Goal: Task Accomplishment & Management: Complete application form

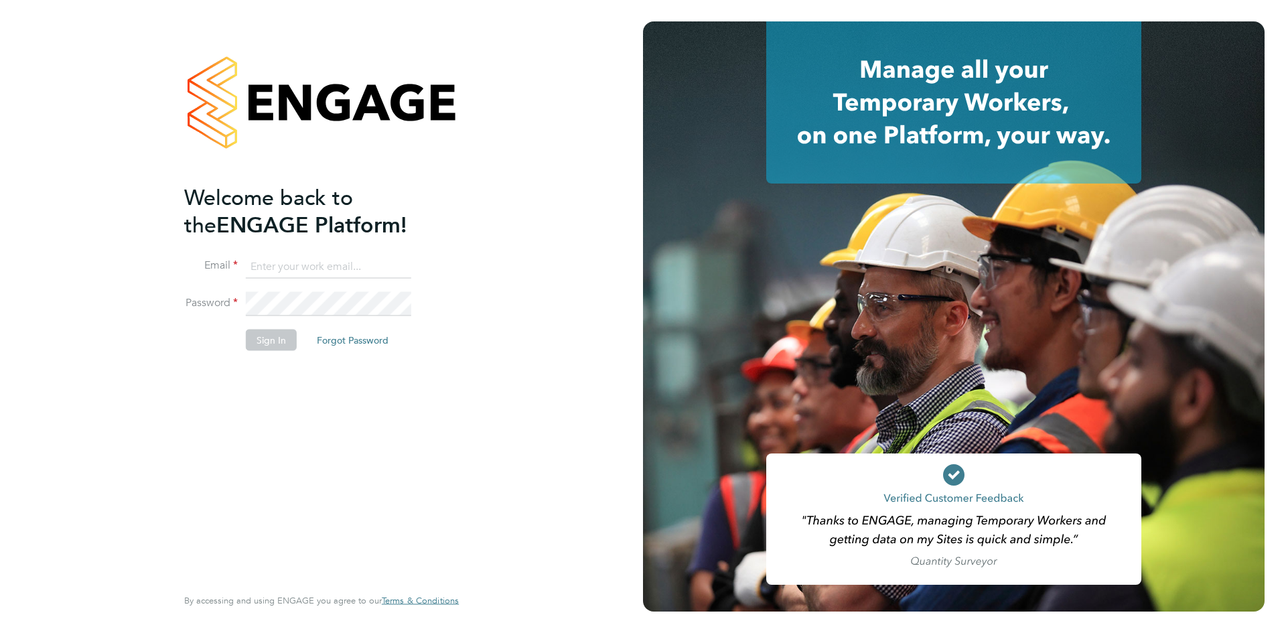
type input "[PERSON_NAME][EMAIL_ADDRESS][PERSON_NAME][DOMAIN_NAME]"
click at [273, 344] on button "Sign In" at bounding box center [271, 340] width 51 height 21
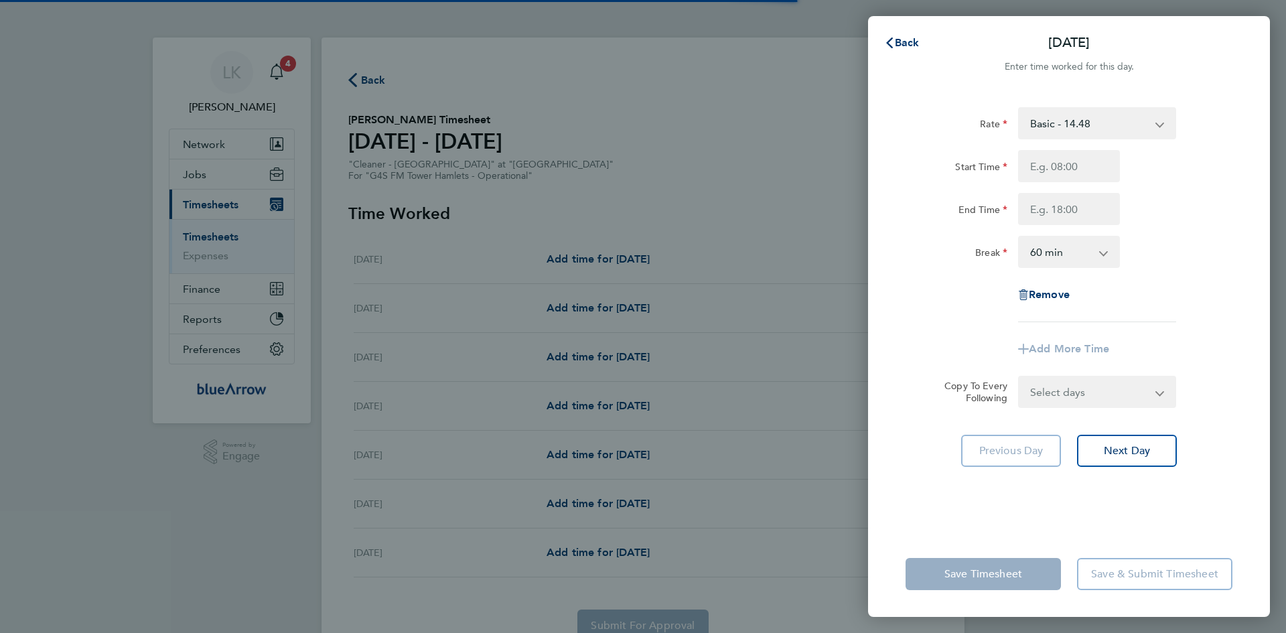
select select "60"
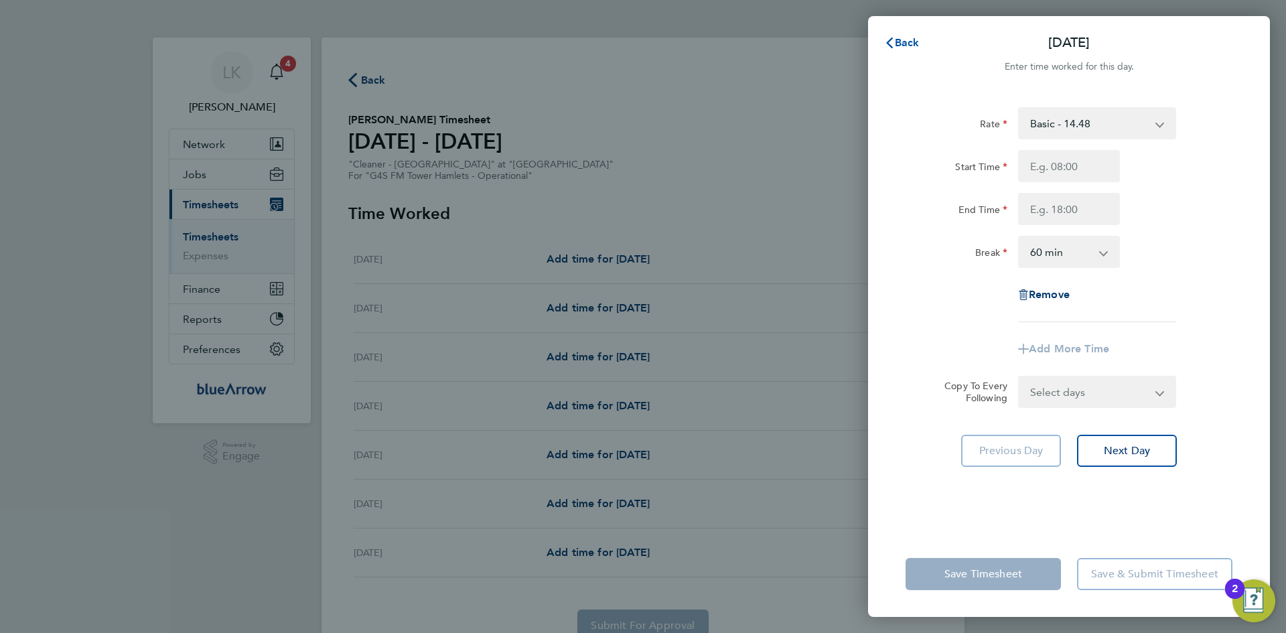
click at [897, 46] on span "Back" at bounding box center [907, 42] width 25 height 13
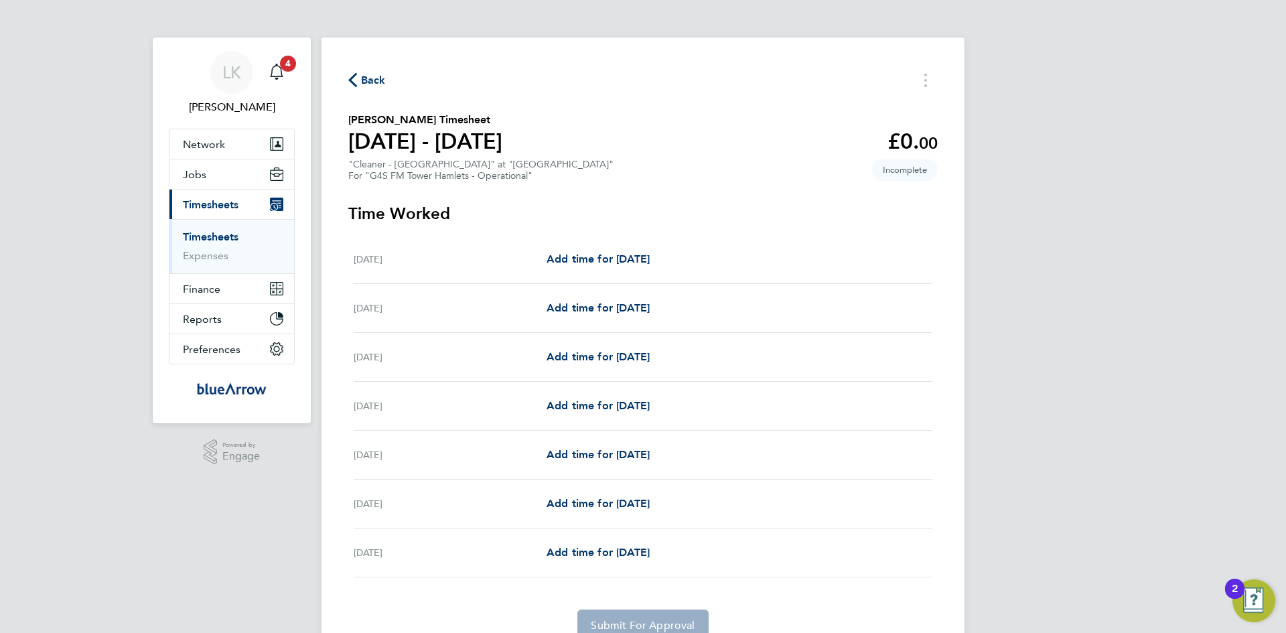
click at [365, 76] on span "Back" at bounding box center [373, 80] width 25 height 16
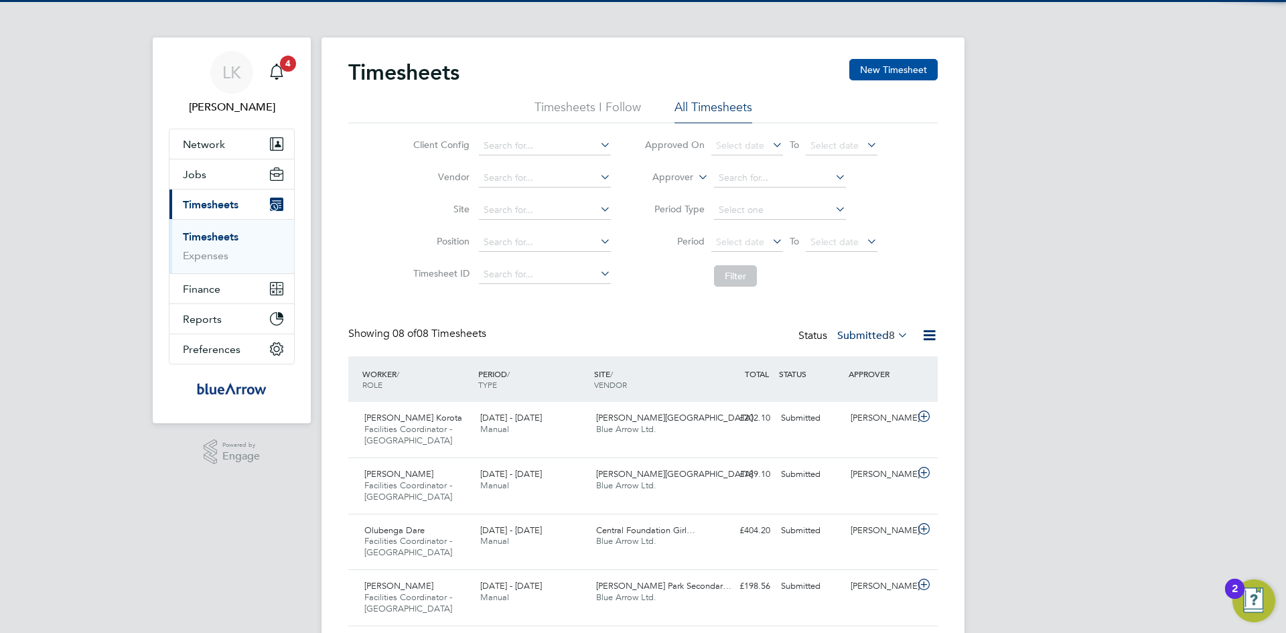
click at [877, 67] on button "New Timesheet" at bounding box center [894, 69] width 88 height 21
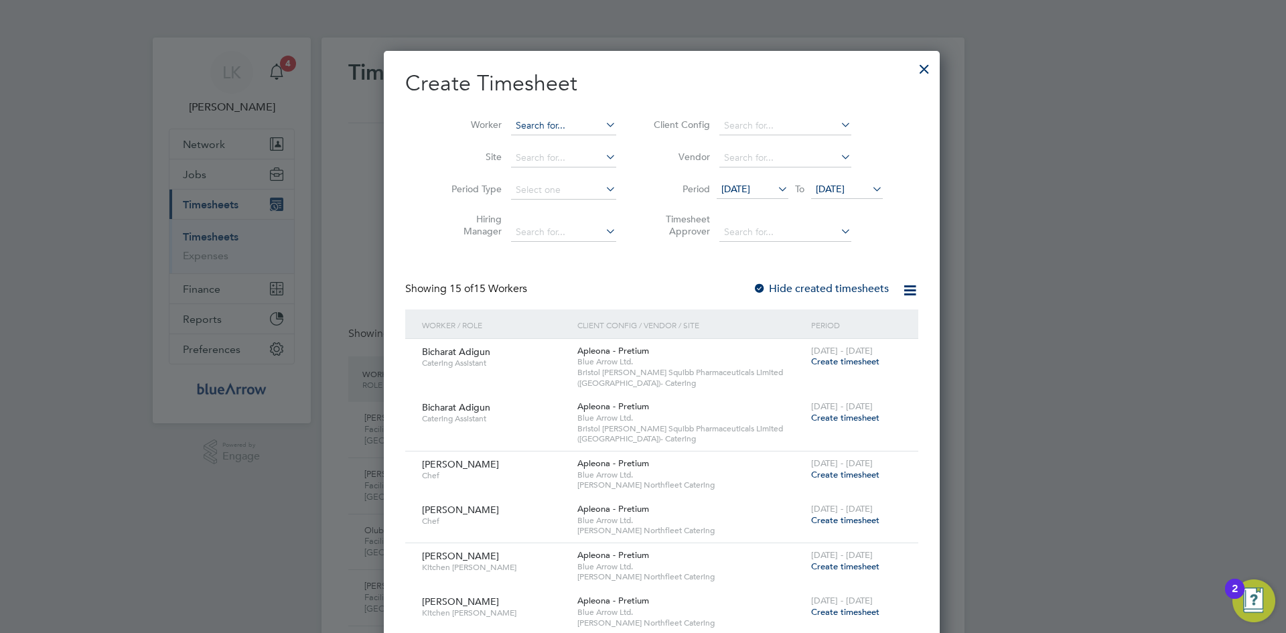
click at [523, 121] on input at bounding box center [563, 126] width 105 height 19
type input "[PERSON_NAME]"
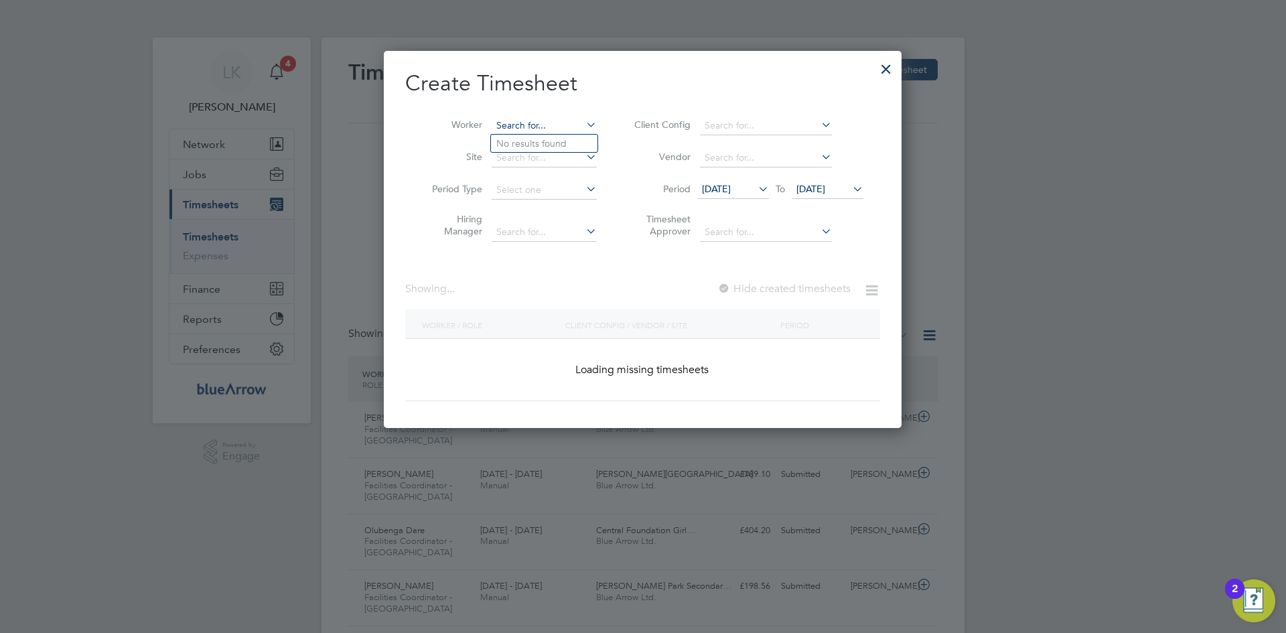
click at [523, 121] on input at bounding box center [544, 126] width 105 height 19
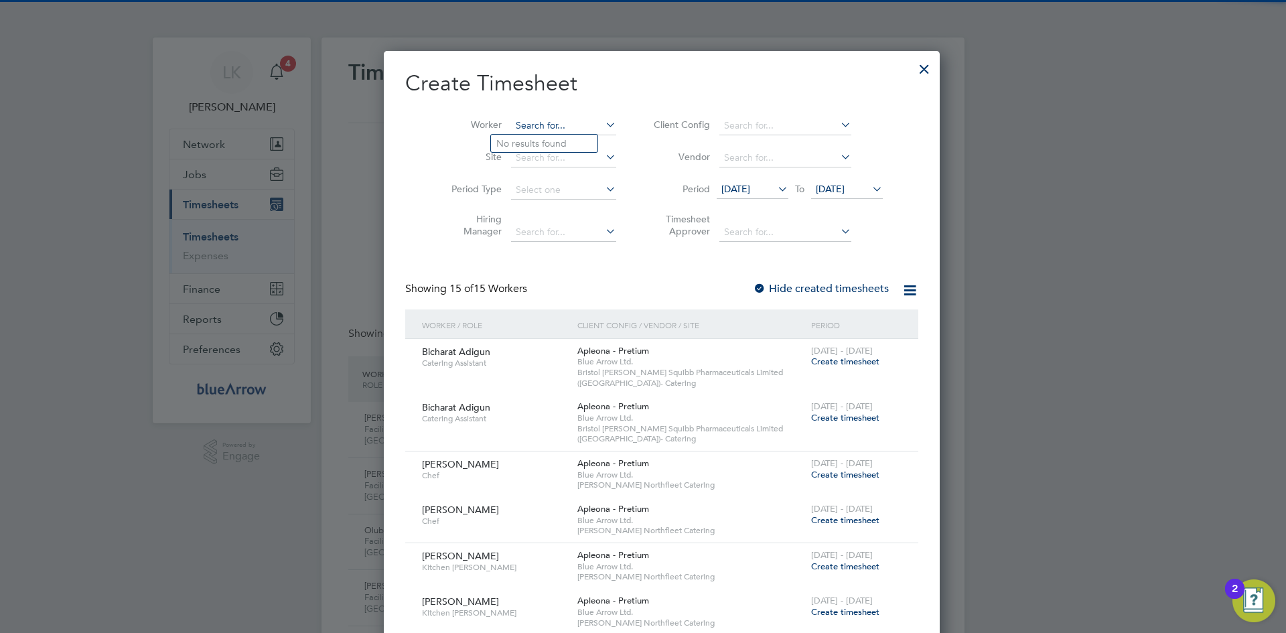
click at [519, 127] on input at bounding box center [563, 126] width 105 height 19
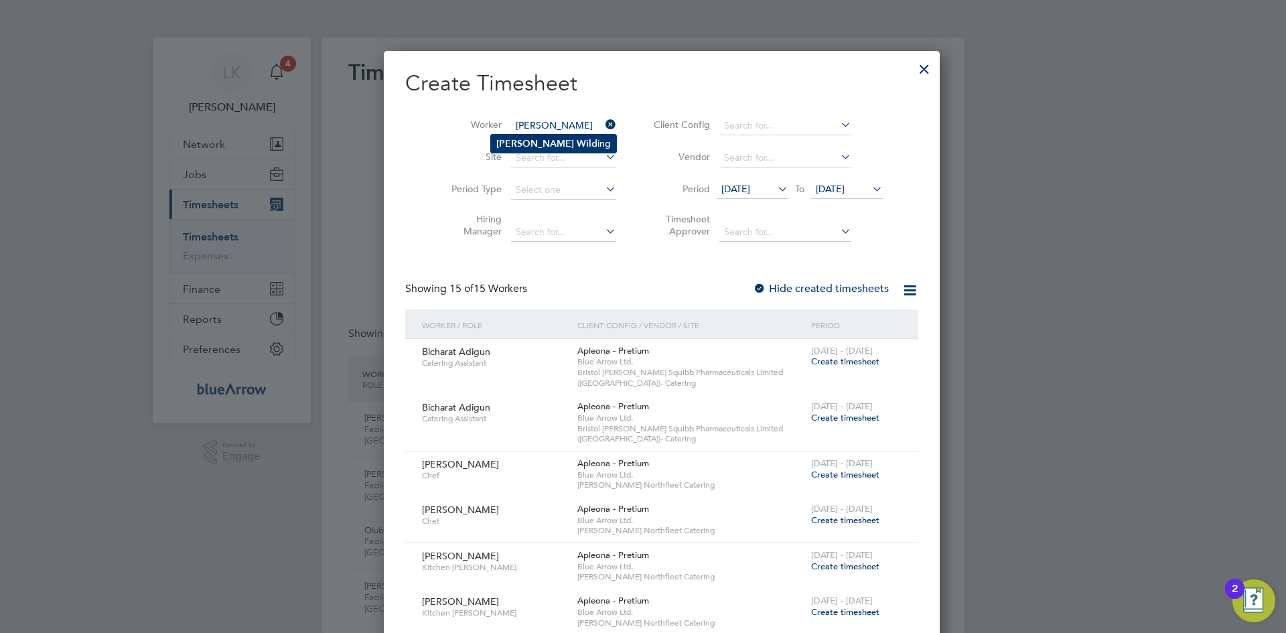
click at [577, 140] on b "Wild" at bounding box center [587, 143] width 21 height 11
type input "[PERSON_NAME]"
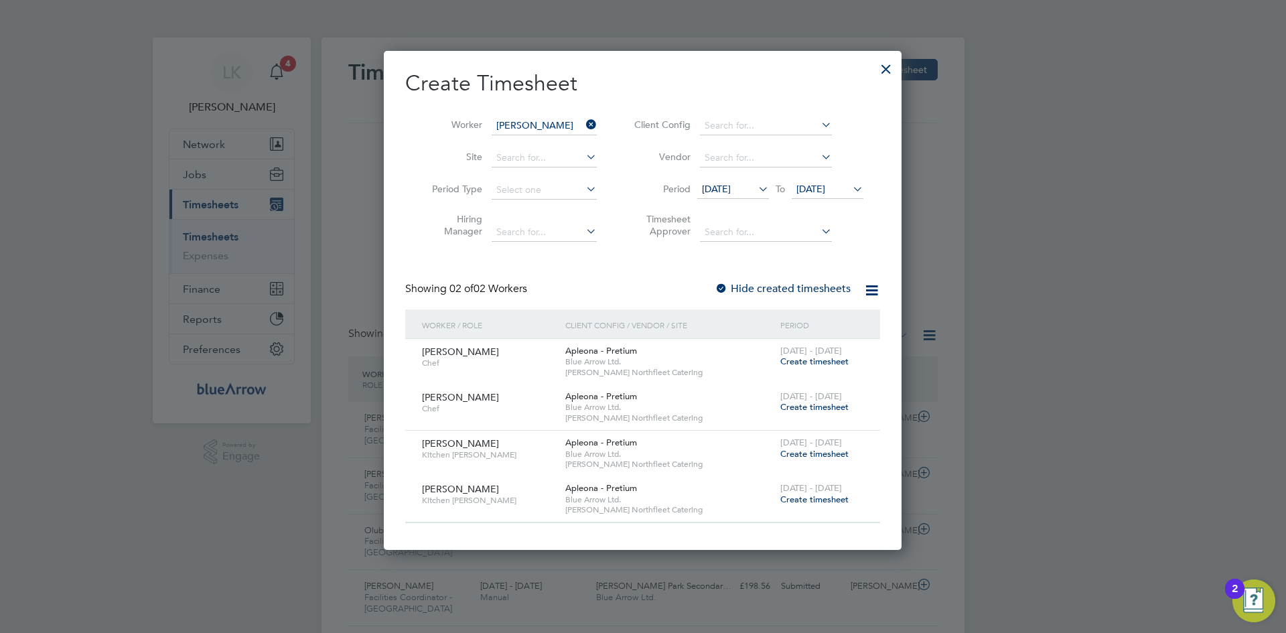
click at [817, 496] on span "Create timesheet" at bounding box center [815, 499] width 68 height 11
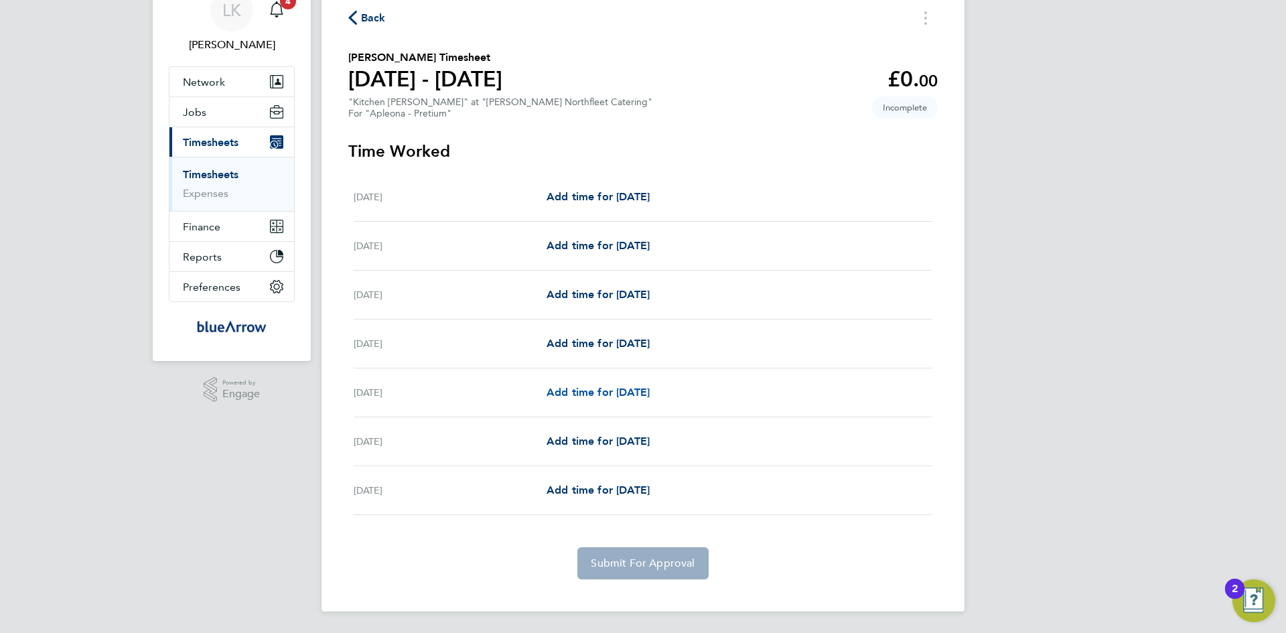
click at [575, 395] on span "Add time for [DATE]" at bounding box center [598, 392] width 103 height 13
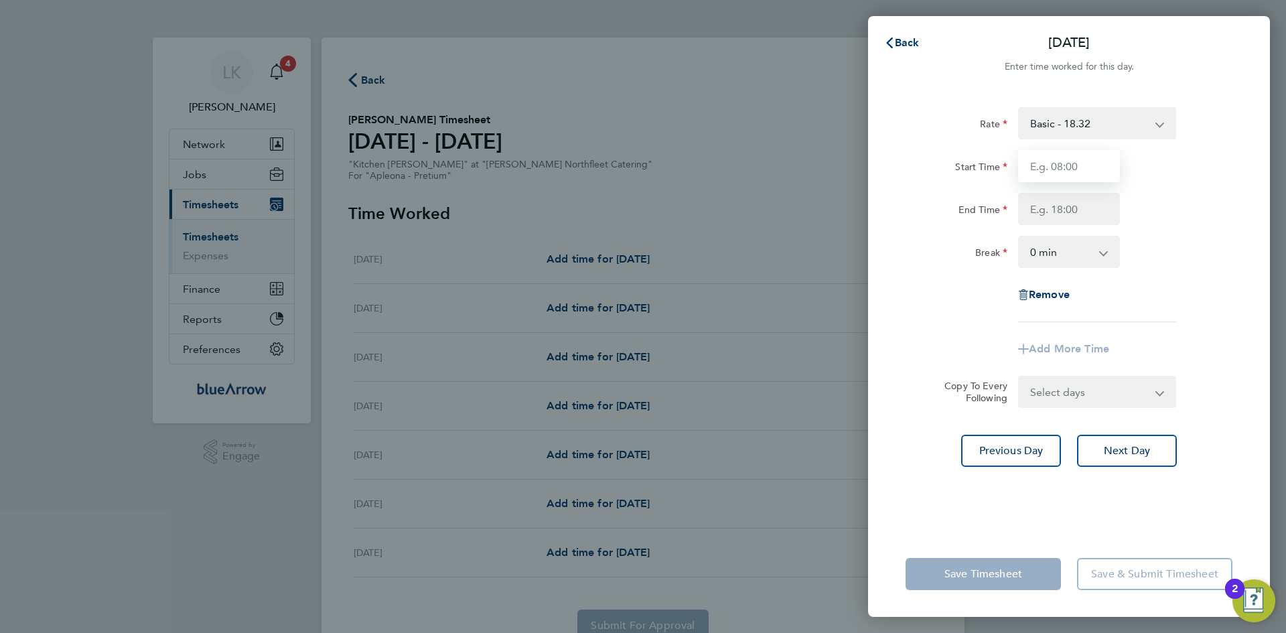
click at [1057, 163] on input "Start Time" at bounding box center [1069, 166] width 102 height 32
type input "07:00"
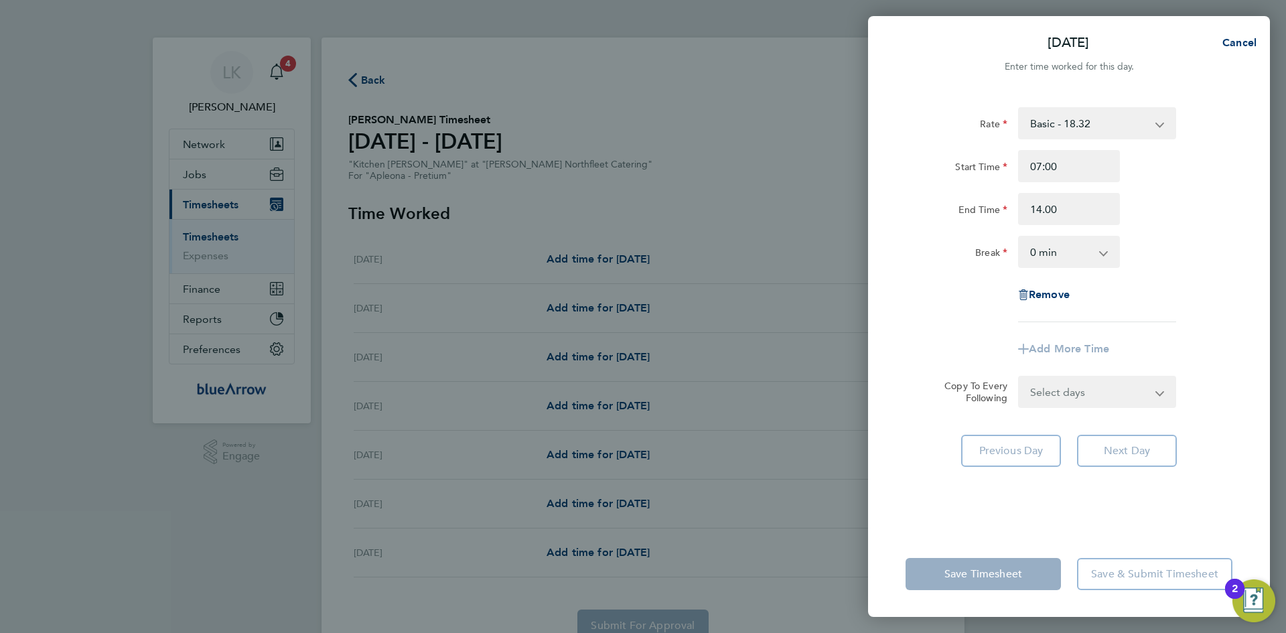
type input "14:00"
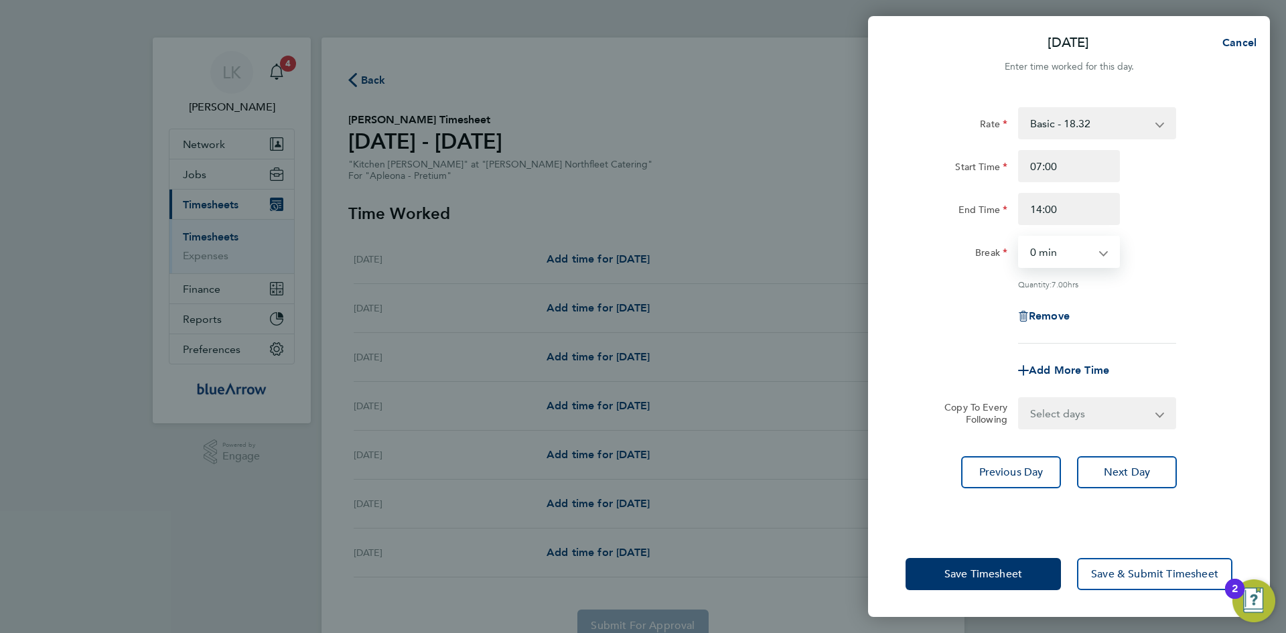
select select "30"
click at [1047, 410] on select "Select days Day [DATE] [DATE]" at bounding box center [1090, 413] width 141 height 29
select select "DAY"
click at [1020, 399] on select "Select days Day [DATE] [DATE]" at bounding box center [1090, 413] width 141 height 29
select select "[DATE]"
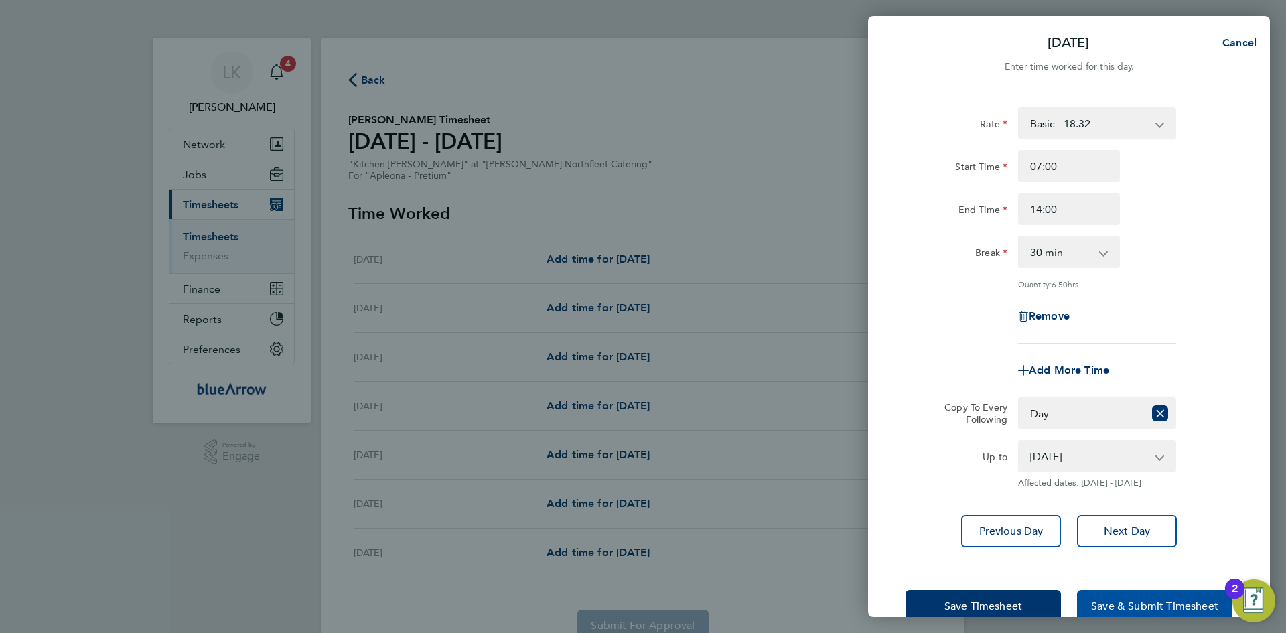
click at [1118, 597] on button "Save & Submit Timesheet" at bounding box center [1154, 606] width 155 height 32
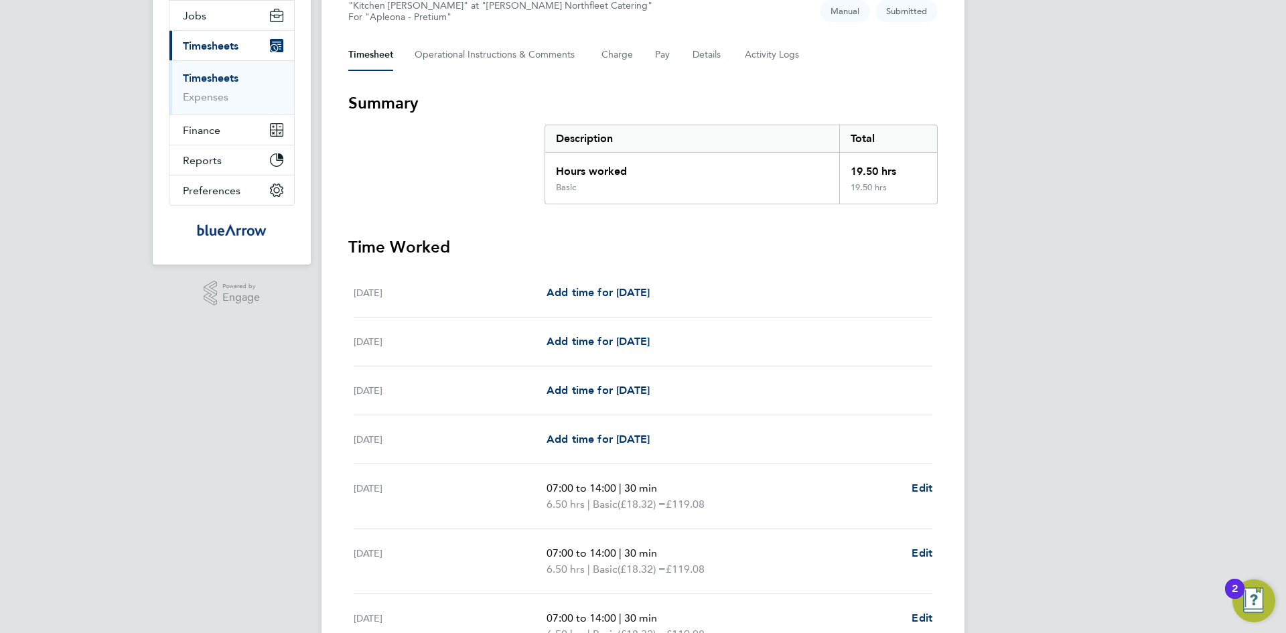
scroll to position [67, 0]
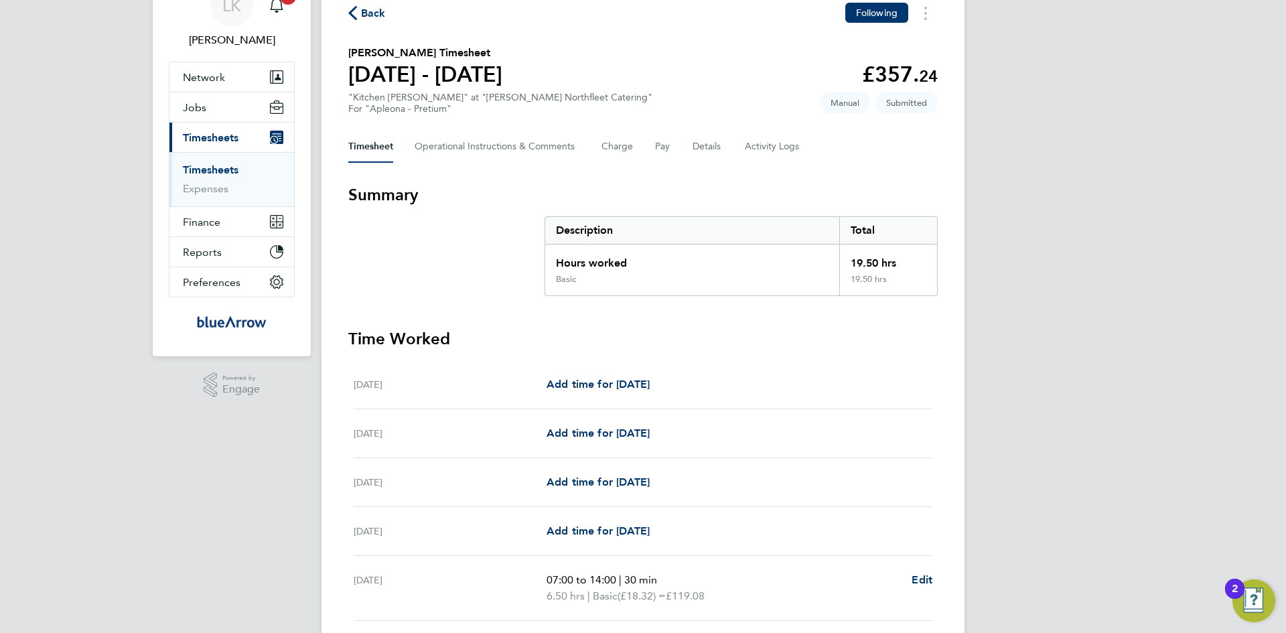
click at [375, 15] on span "Back" at bounding box center [373, 13] width 25 height 16
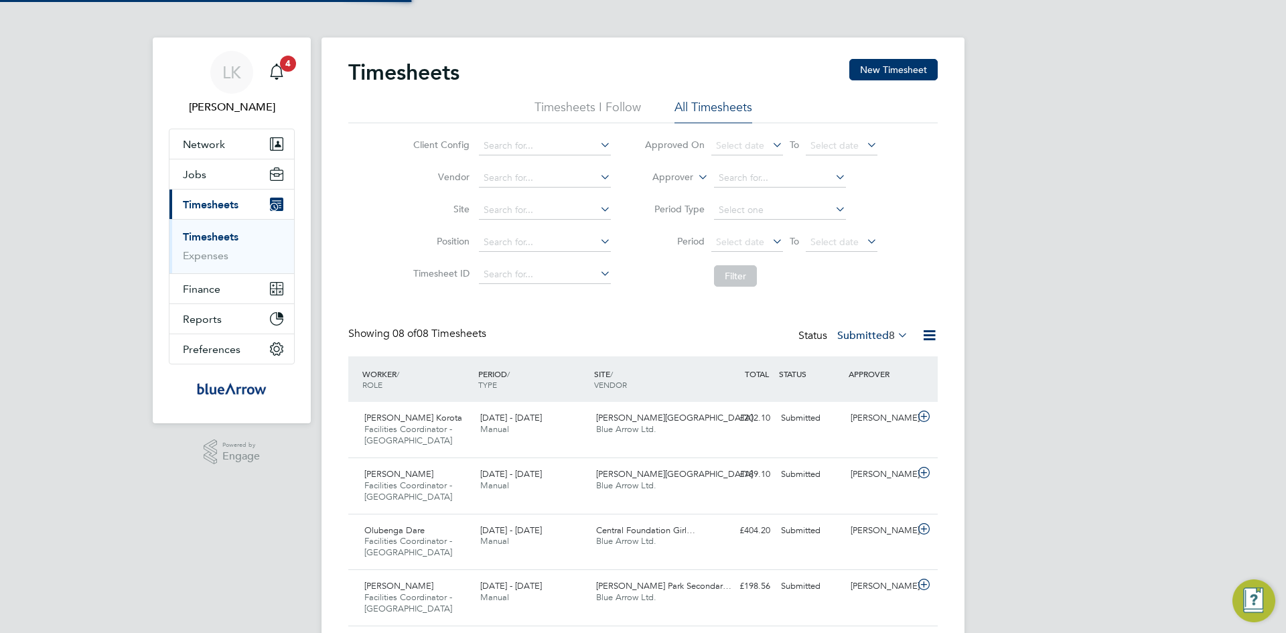
scroll to position [7, 7]
click at [916, 74] on button "New Timesheet" at bounding box center [894, 69] width 88 height 21
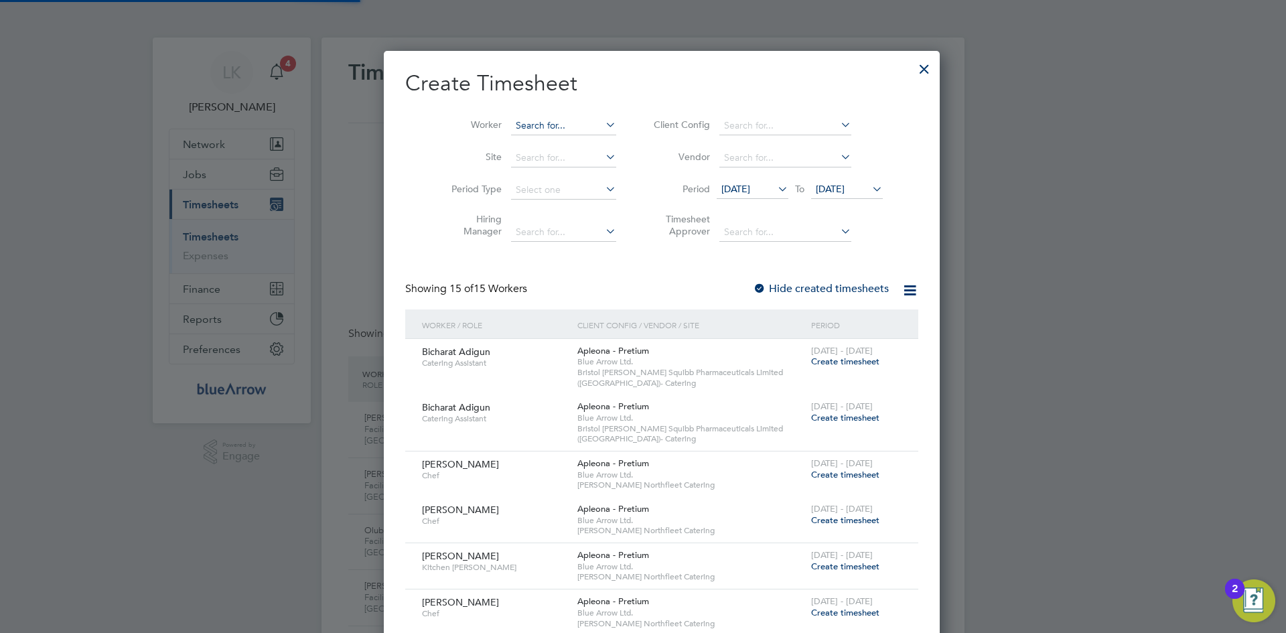
click at [529, 126] on input at bounding box center [563, 126] width 105 height 19
type input "[PERSON_NAME]"
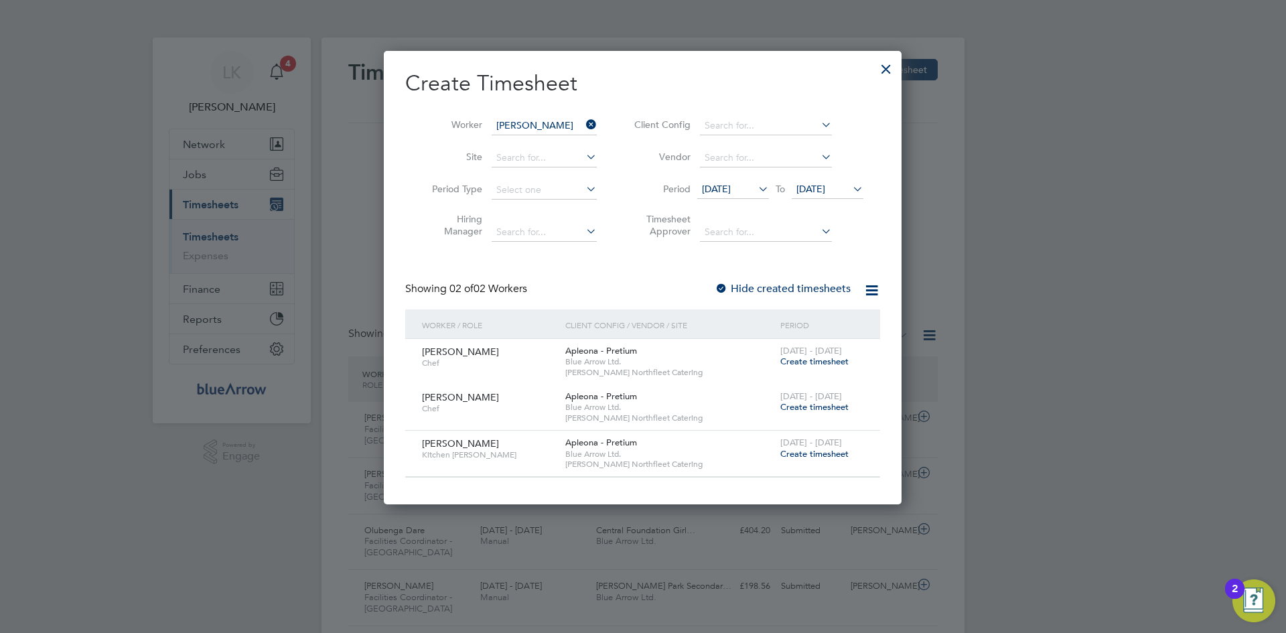
click at [800, 362] on span "Create timesheet" at bounding box center [815, 361] width 68 height 11
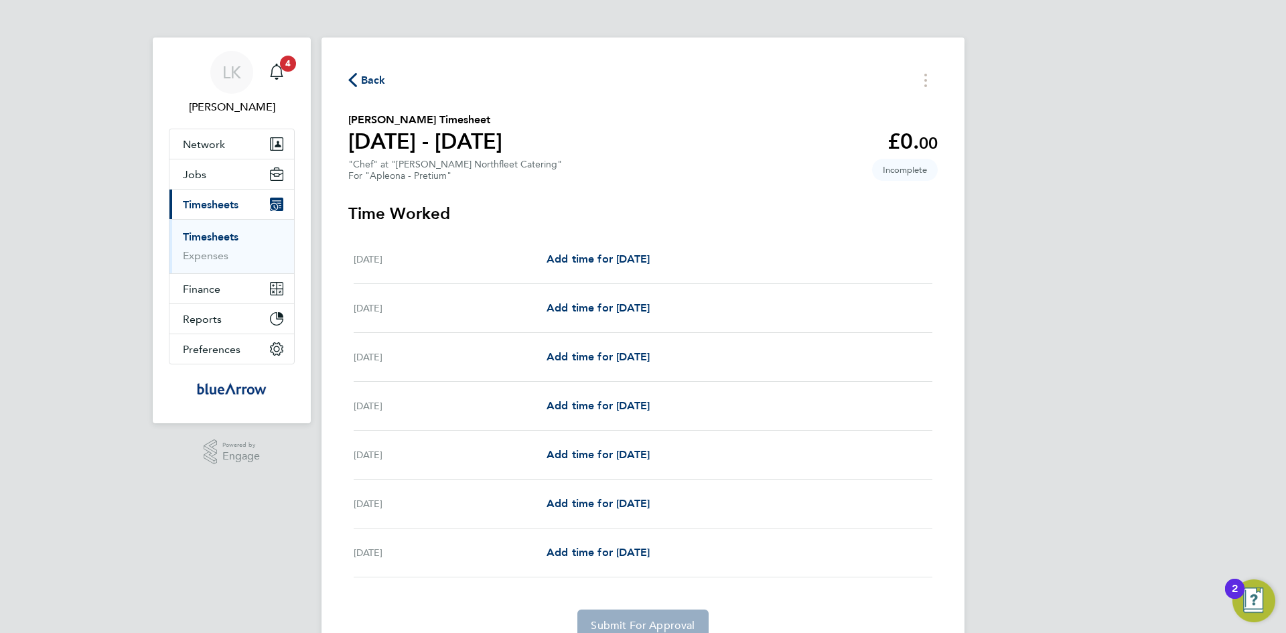
click at [371, 74] on span "Back" at bounding box center [373, 80] width 25 height 16
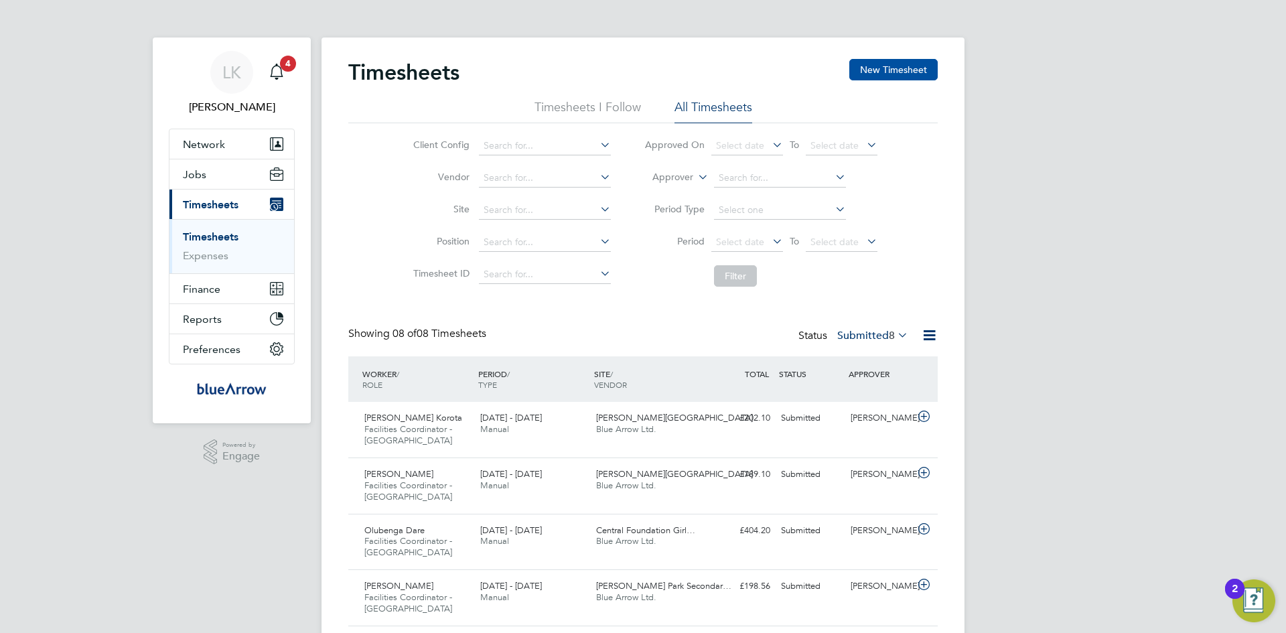
click at [862, 68] on button "New Timesheet" at bounding box center [894, 69] width 88 height 21
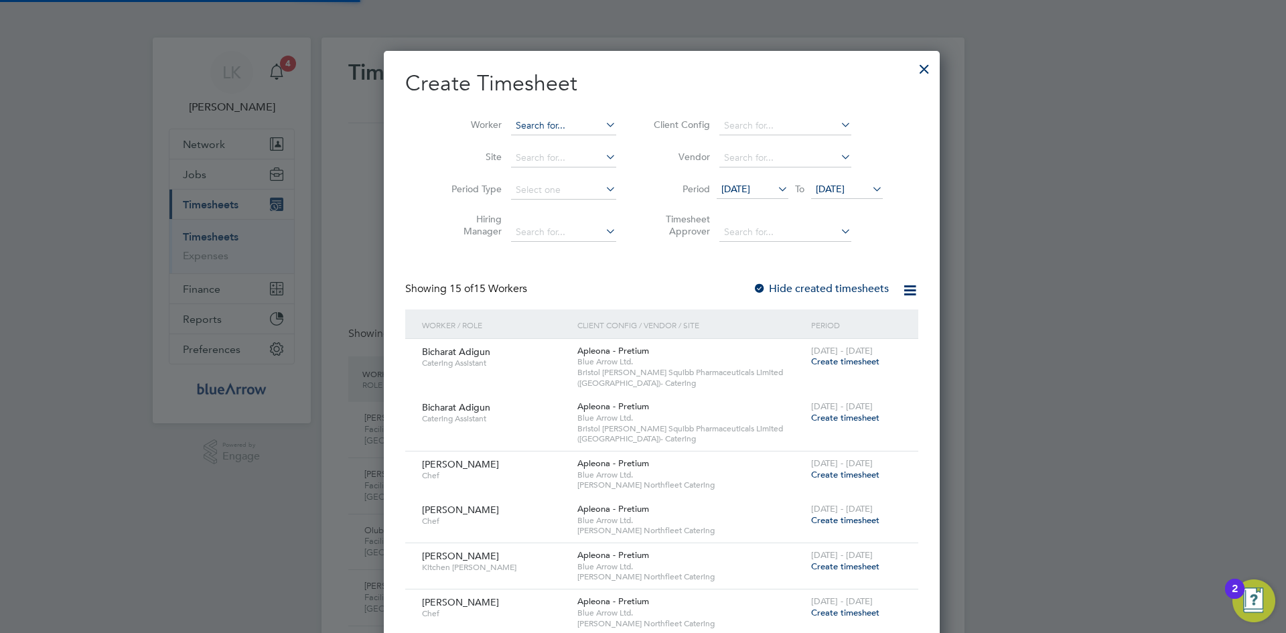
click at [539, 125] on input at bounding box center [563, 126] width 105 height 19
type input "[PERSON_NAME]"
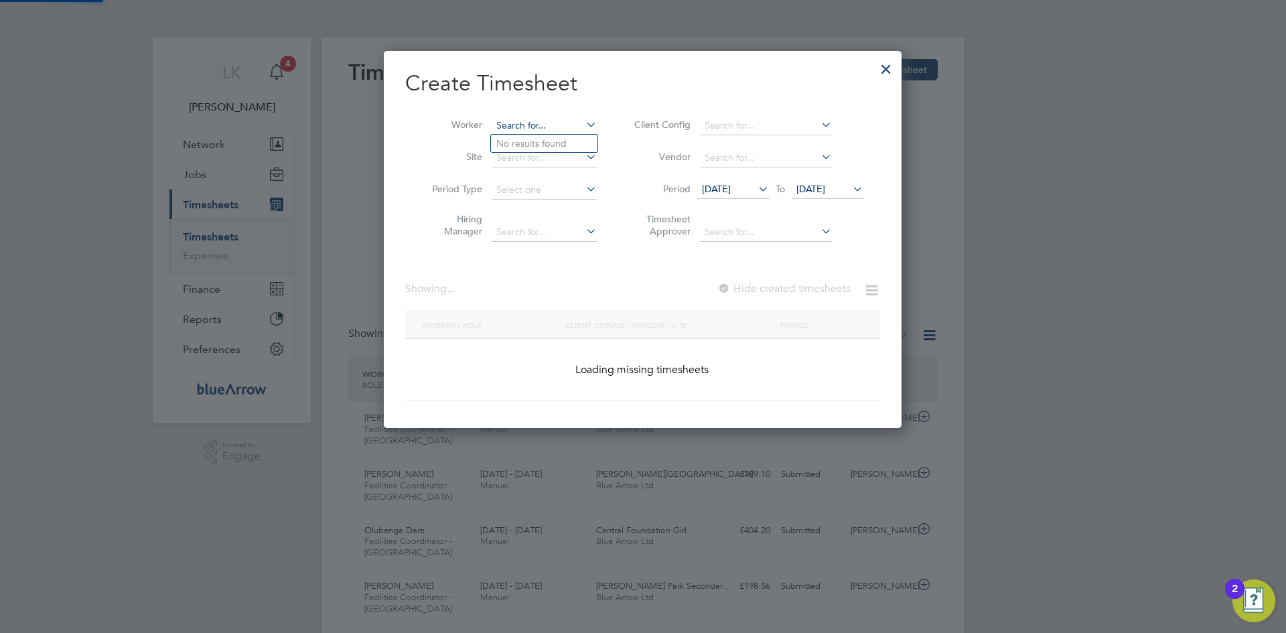
click at [539, 125] on input at bounding box center [544, 126] width 105 height 19
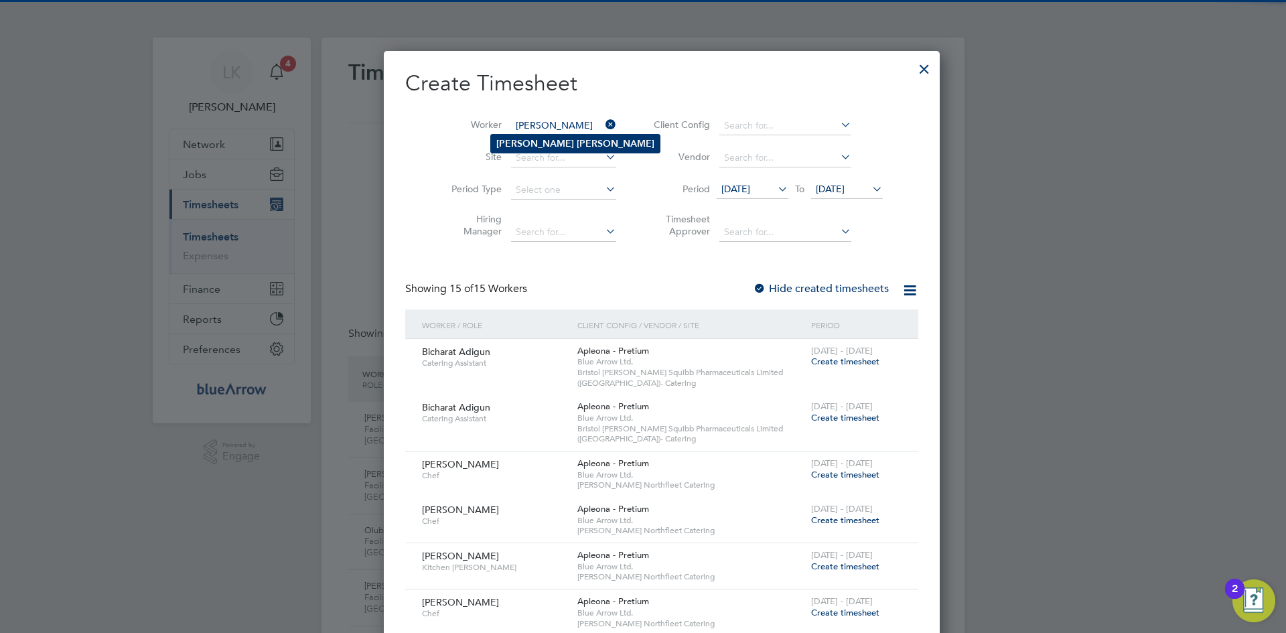
click at [577, 143] on b "[PERSON_NAME]" at bounding box center [616, 143] width 78 height 11
type input "[PERSON_NAME]"
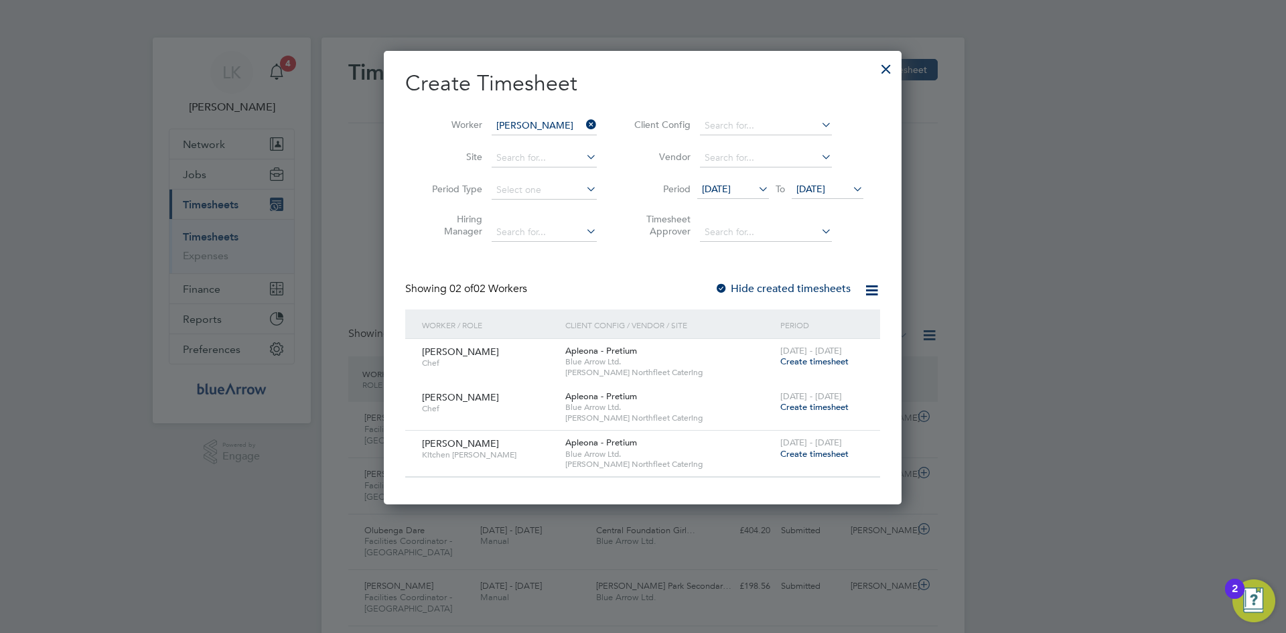
click at [769, 285] on label "Hide created timesheets" at bounding box center [783, 288] width 136 height 13
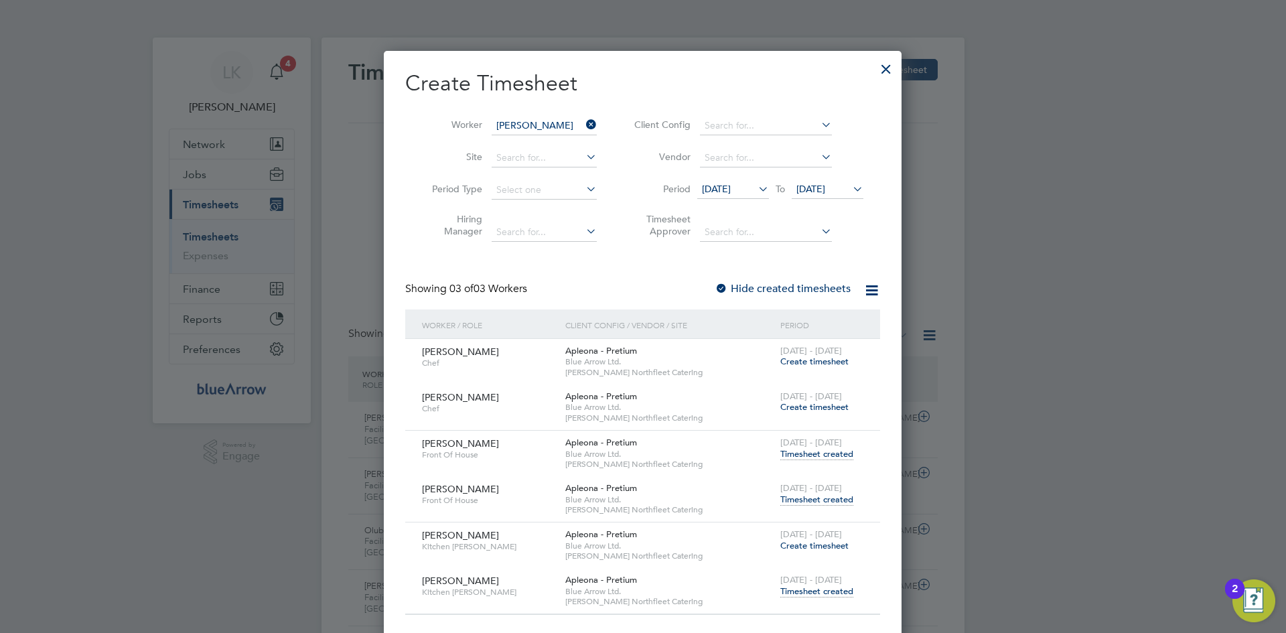
click at [801, 454] on span "Timesheet created" at bounding box center [817, 454] width 73 height 12
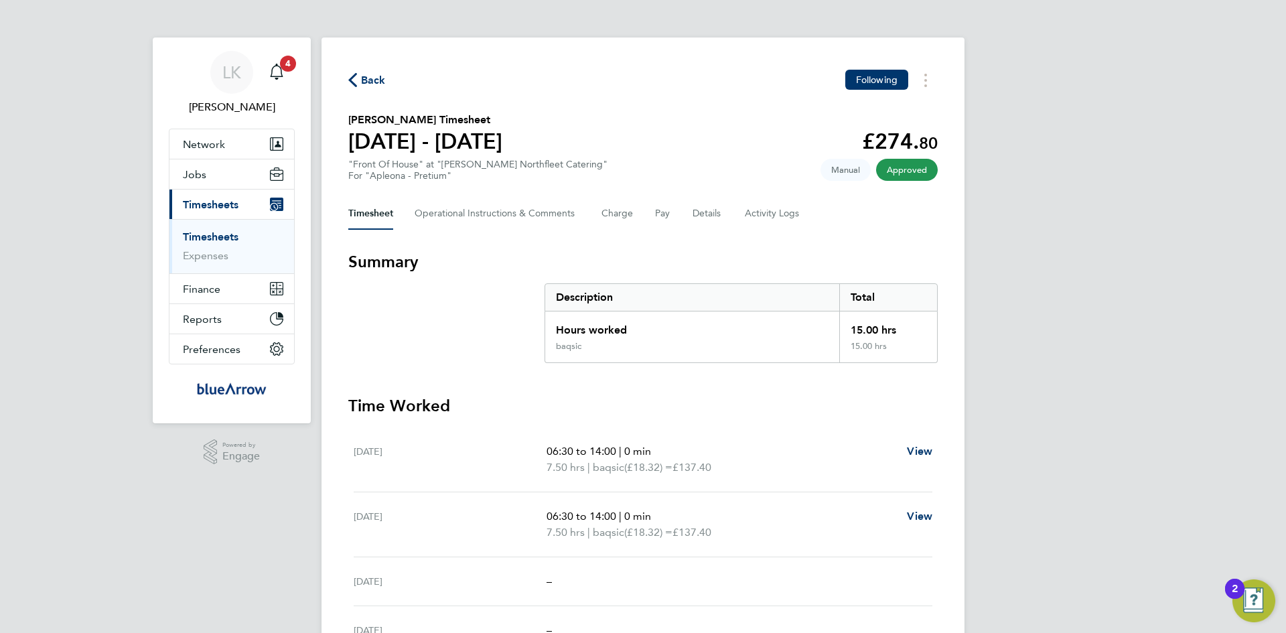
click at [362, 81] on span "Back" at bounding box center [373, 80] width 25 height 16
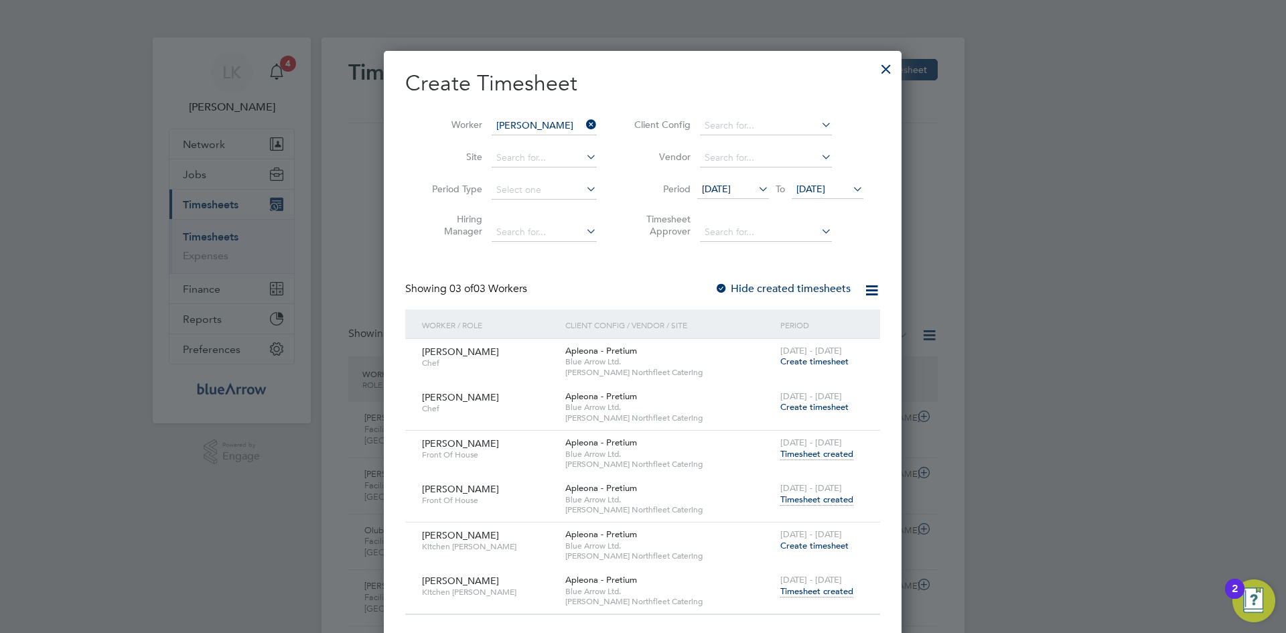
click at [805, 499] on span "Timesheet created" at bounding box center [817, 500] width 73 height 12
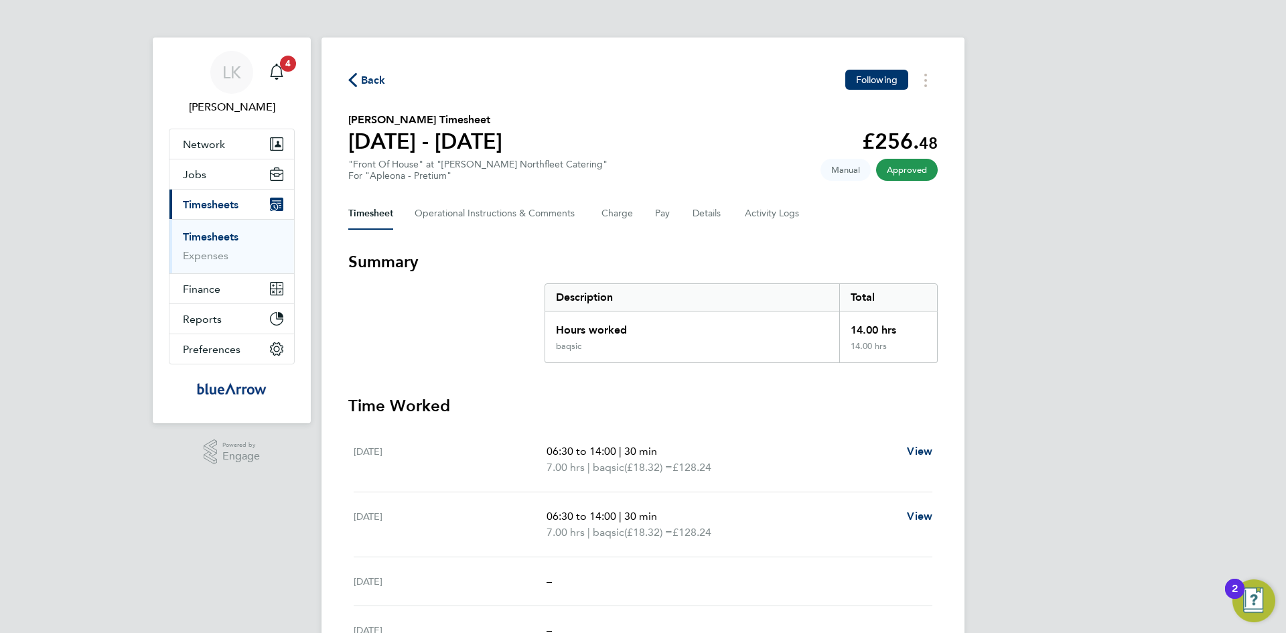
click at [369, 77] on span "Back" at bounding box center [373, 80] width 25 height 16
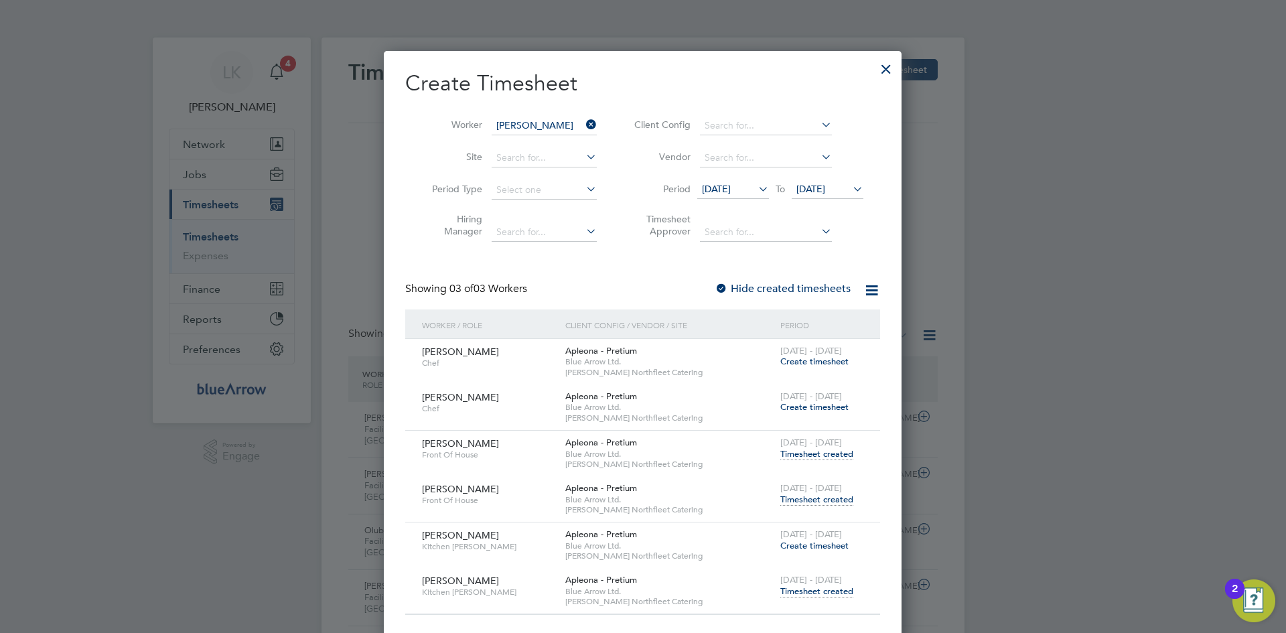
click at [850, 188] on icon at bounding box center [850, 189] width 0 height 19
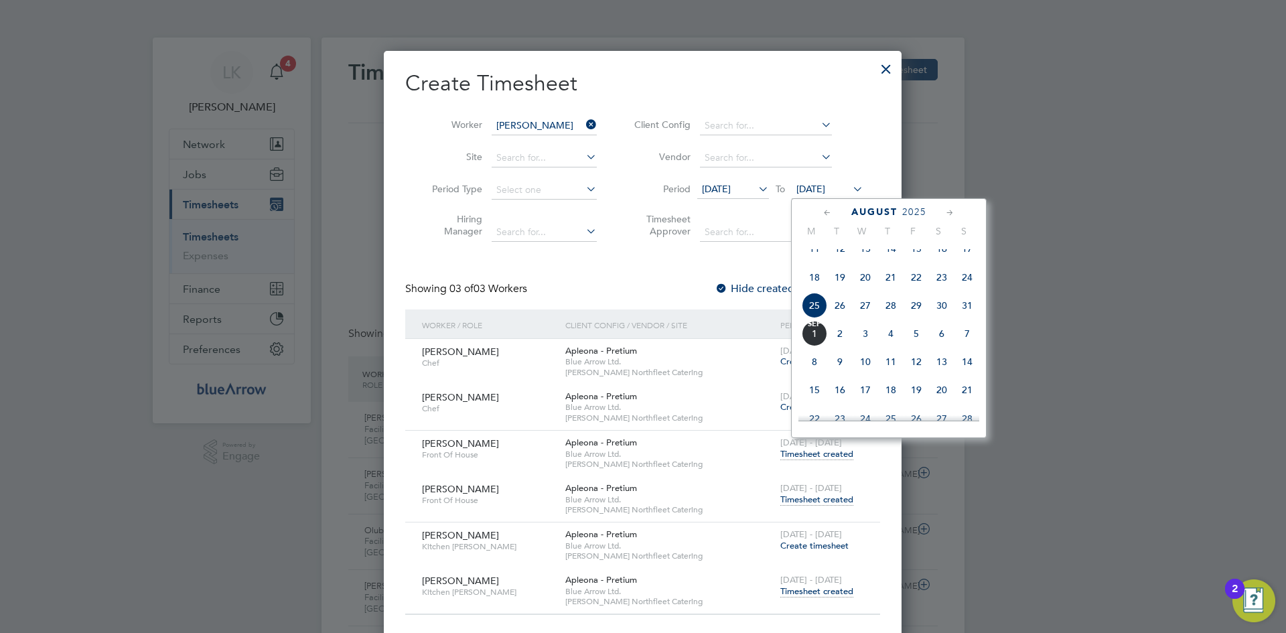
click at [971, 318] on span "31" at bounding box center [967, 305] width 25 height 25
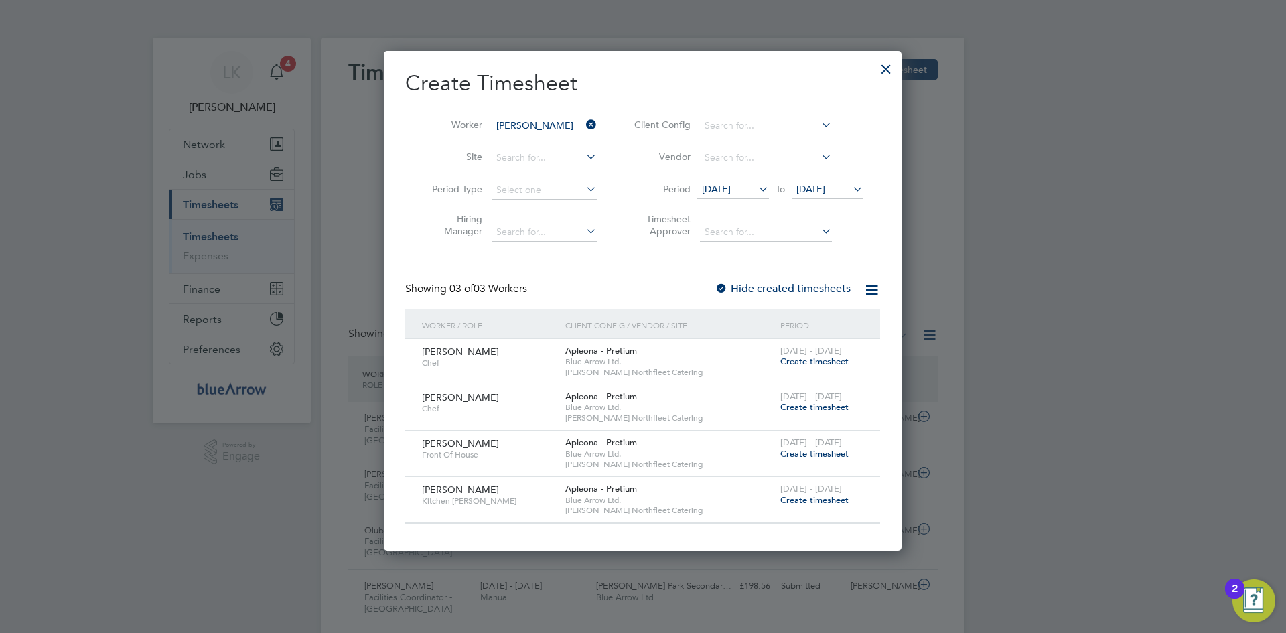
click at [773, 282] on label "Hide created timesheets" at bounding box center [783, 288] width 136 height 13
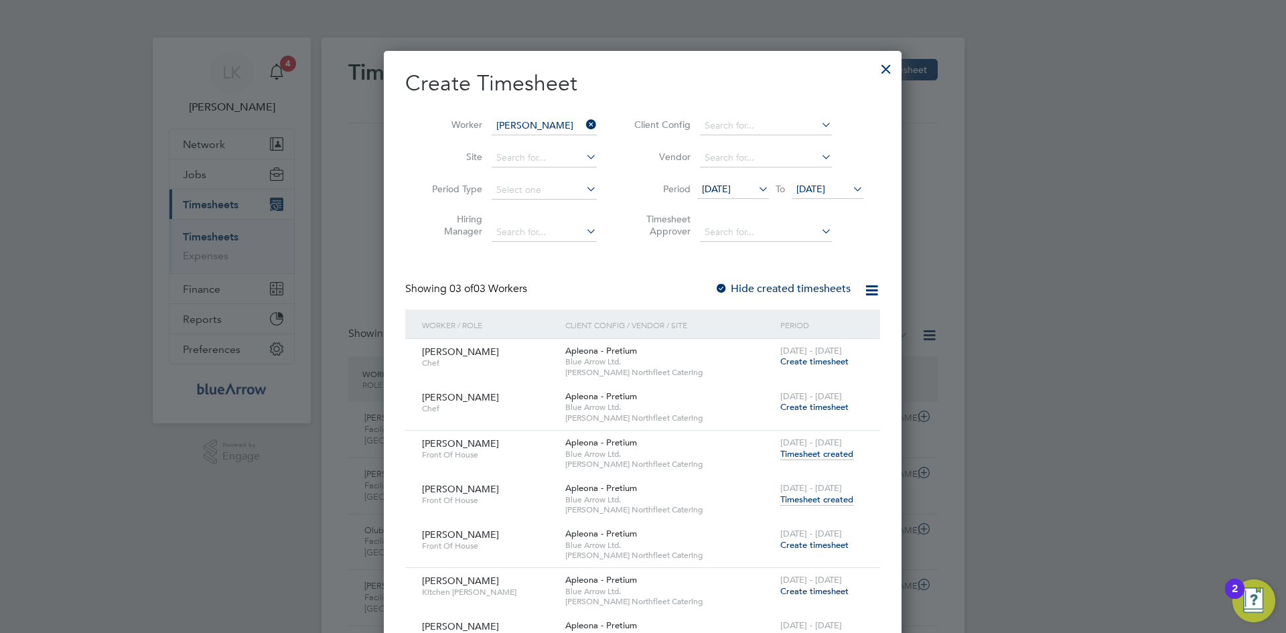
click at [773, 282] on label "Hide created timesheets" at bounding box center [783, 288] width 136 height 13
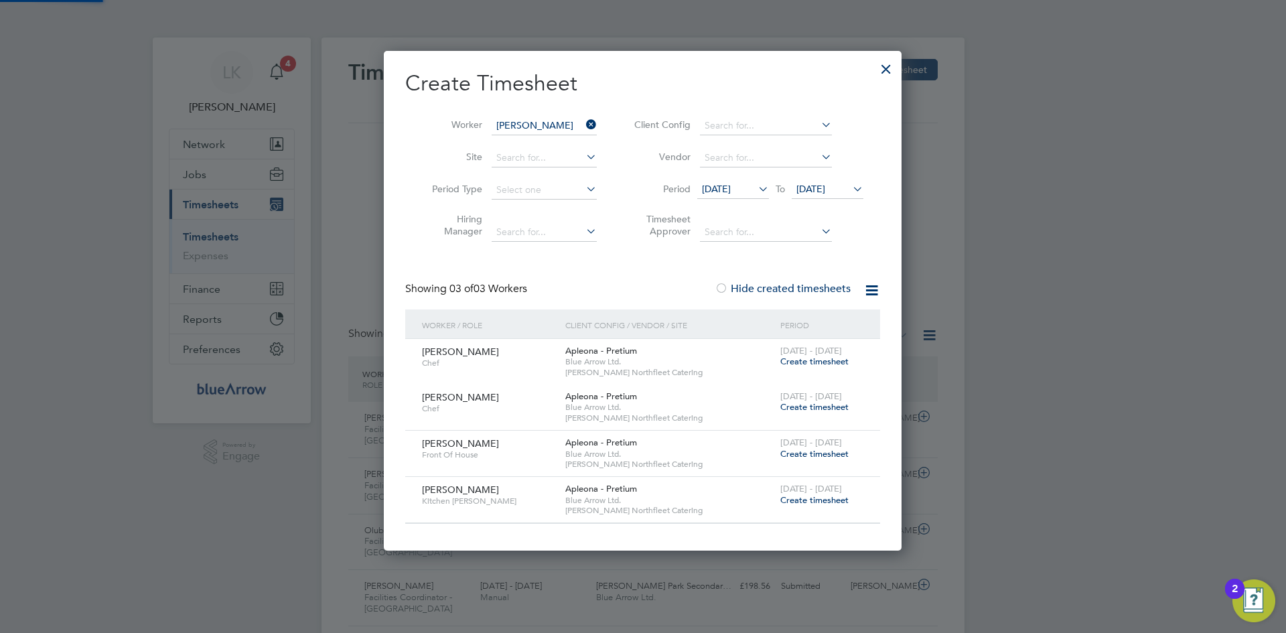
click at [773, 282] on label "Hide created timesheets" at bounding box center [783, 288] width 136 height 13
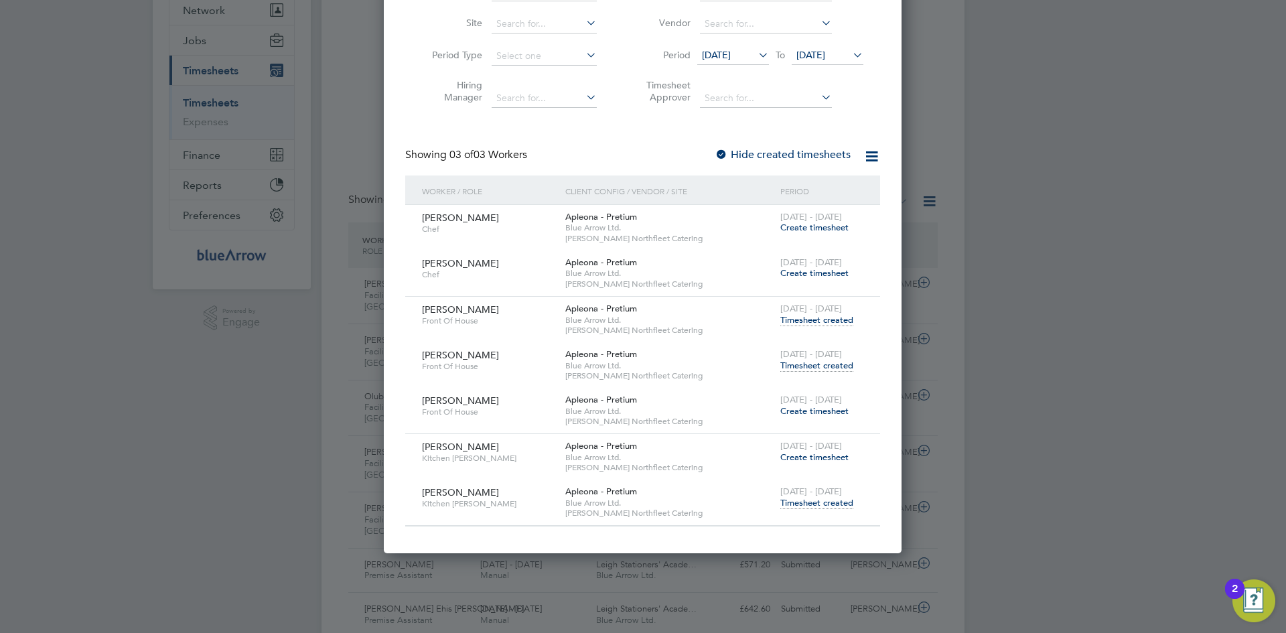
click at [820, 54] on span "[DATE]" at bounding box center [811, 55] width 29 height 12
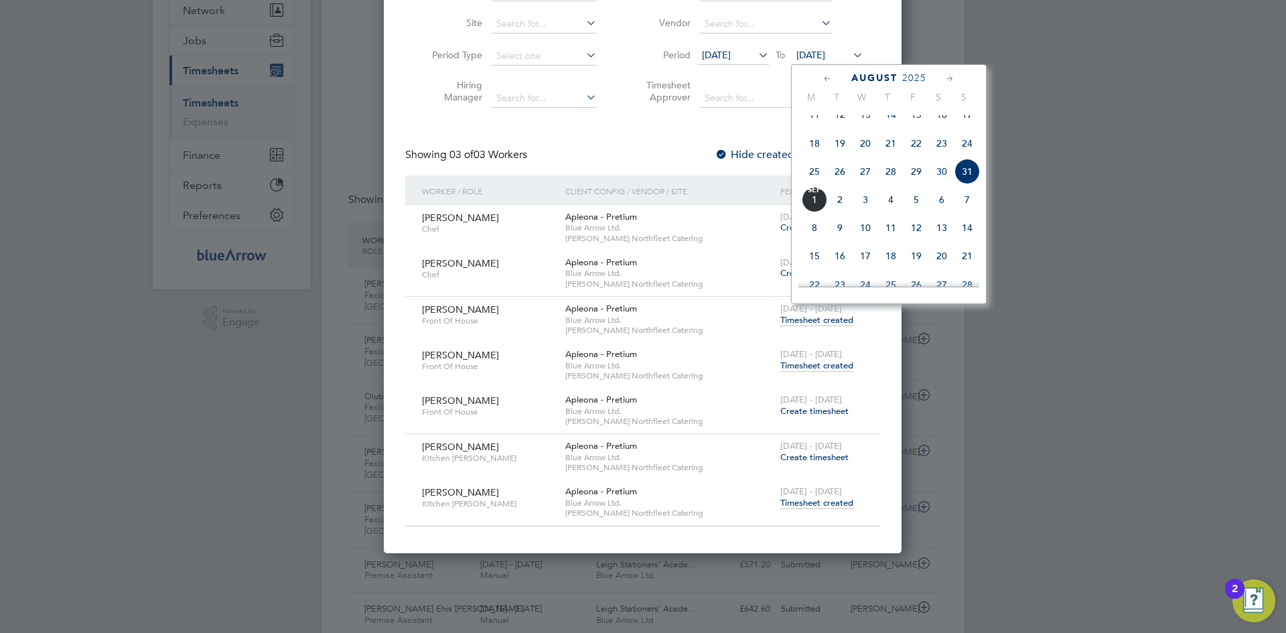
click at [811, 212] on span "[DATE]" at bounding box center [814, 199] width 25 height 25
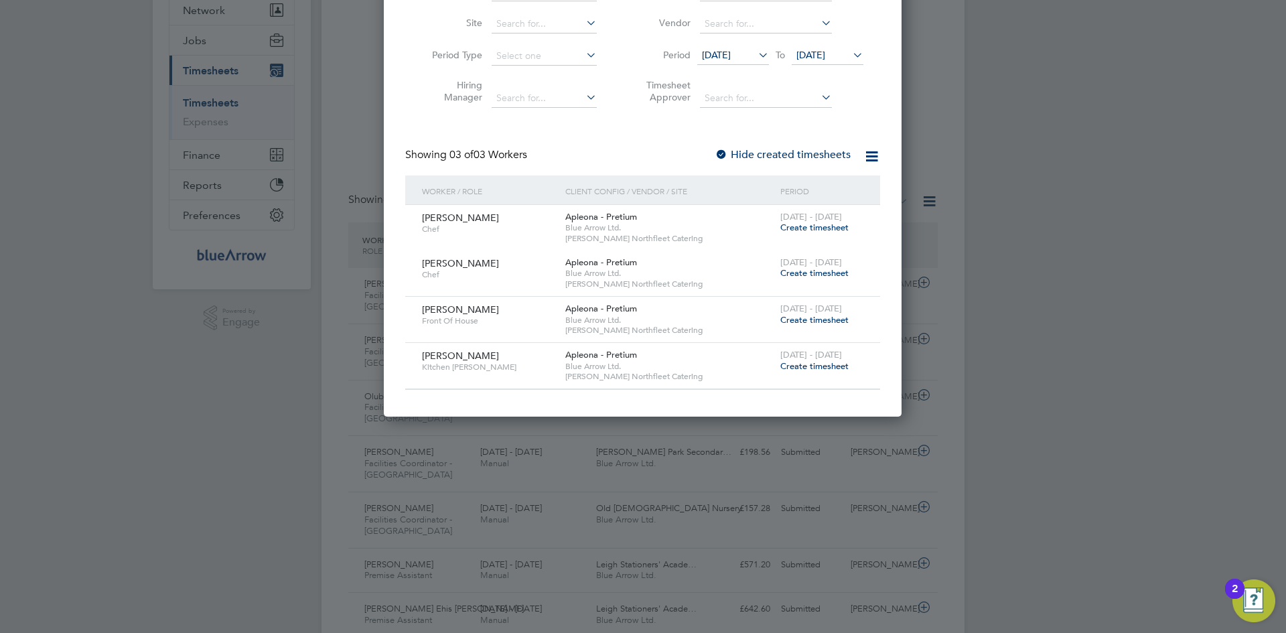
click at [800, 149] on label "Hide created timesheets" at bounding box center [783, 154] width 136 height 13
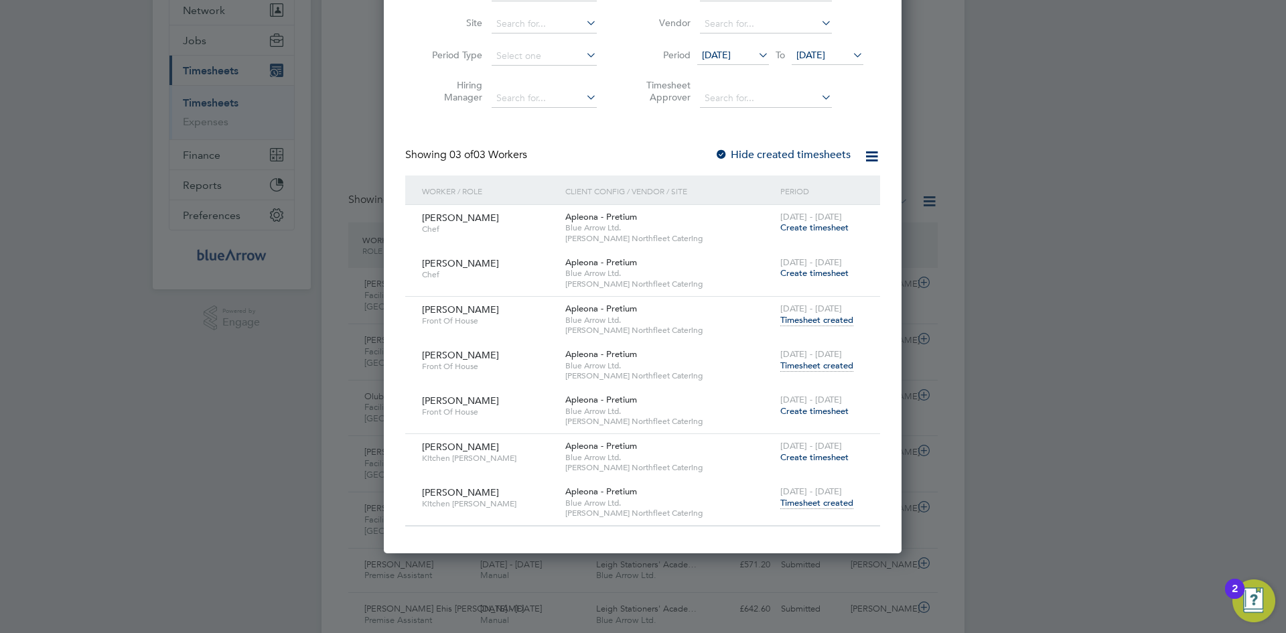
click at [800, 411] on span "Create timesheet" at bounding box center [815, 410] width 68 height 11
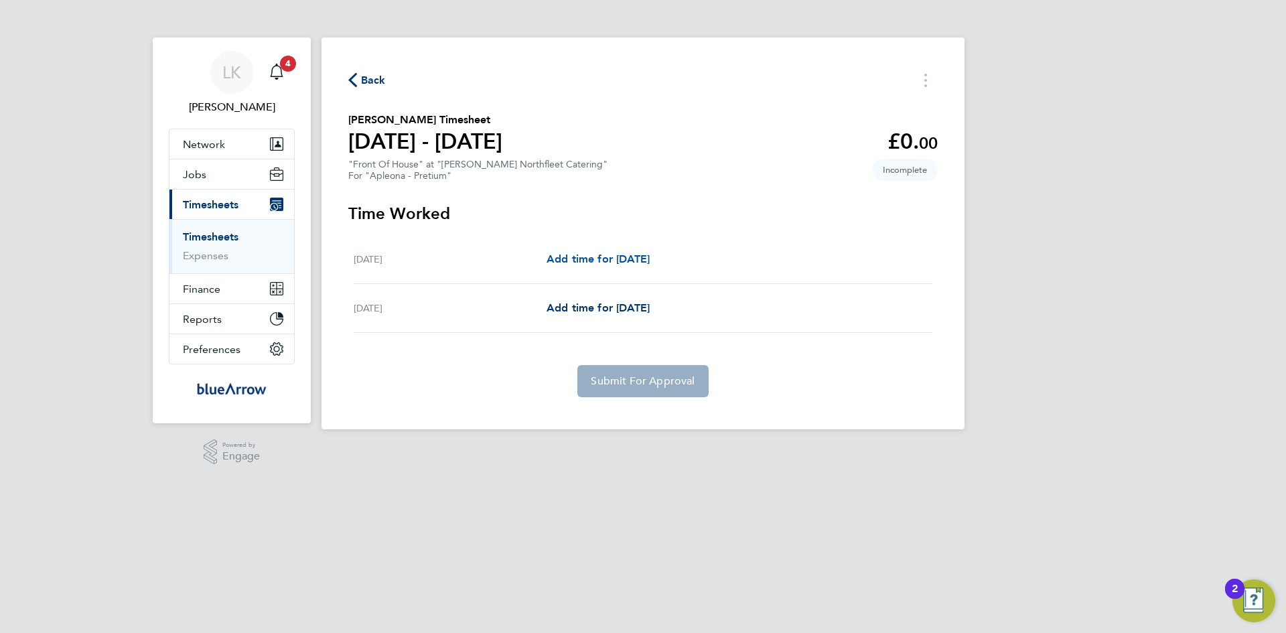
click at [601, 259] on span "Add time for [DATE]" at bounding box center [598, 259] width 103 height 13
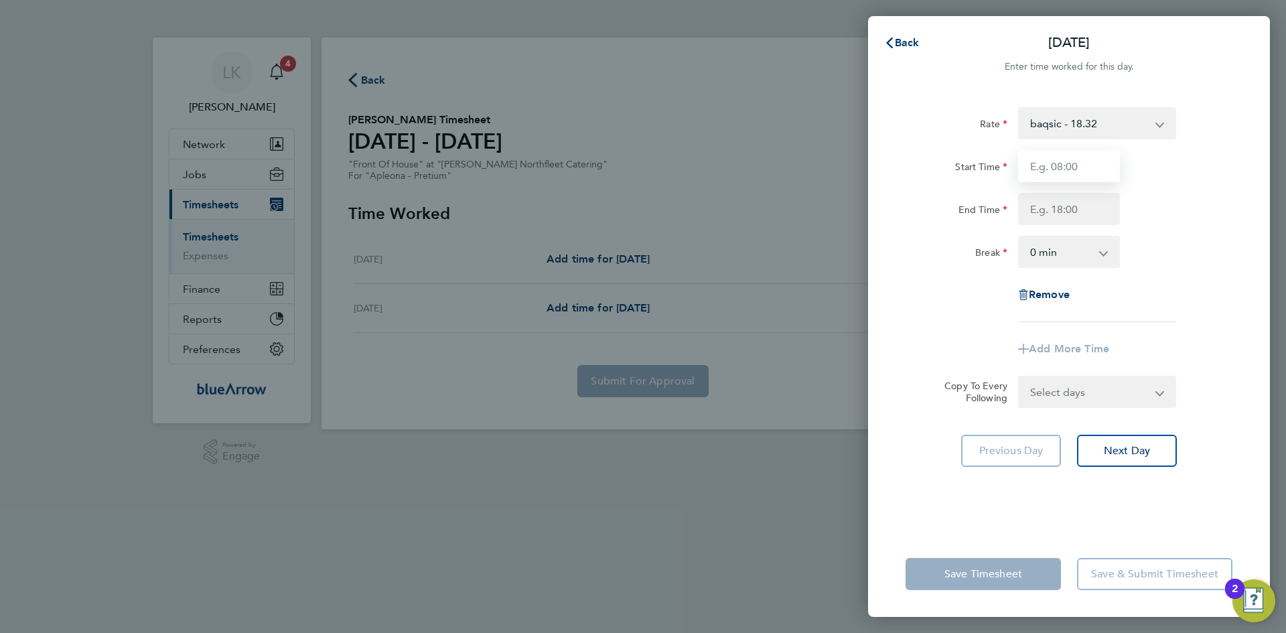
click at [1065, 174] on input "Start Time" at bounding box center [1069, 166] width 102 height 32
type input "06:00"
type input "03:20"
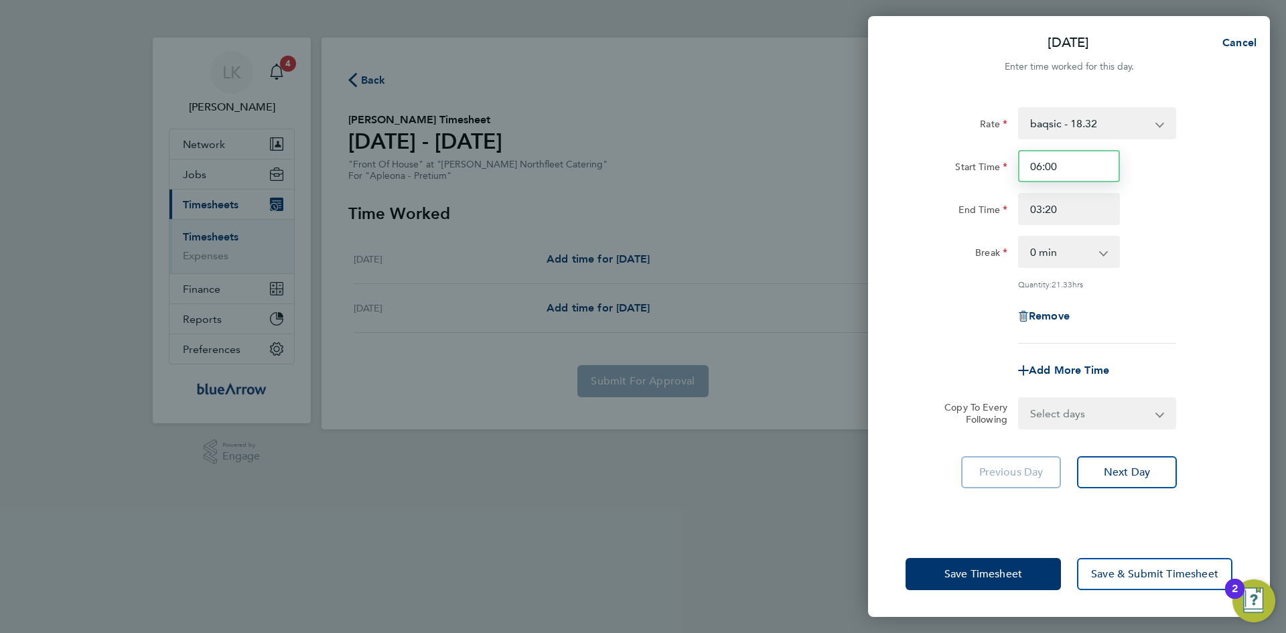
click at [1065, 174] on input "06:00" at bounding box center [1069, 166] width 102 height 32
type input "06:30"
type input "14:00"
click at [1037, 251] on select "0 min 15 min 30 min 45 min 60 min 75 min 90 min" at bounding box center [1061, 251] width 83 height 29
select select "0"
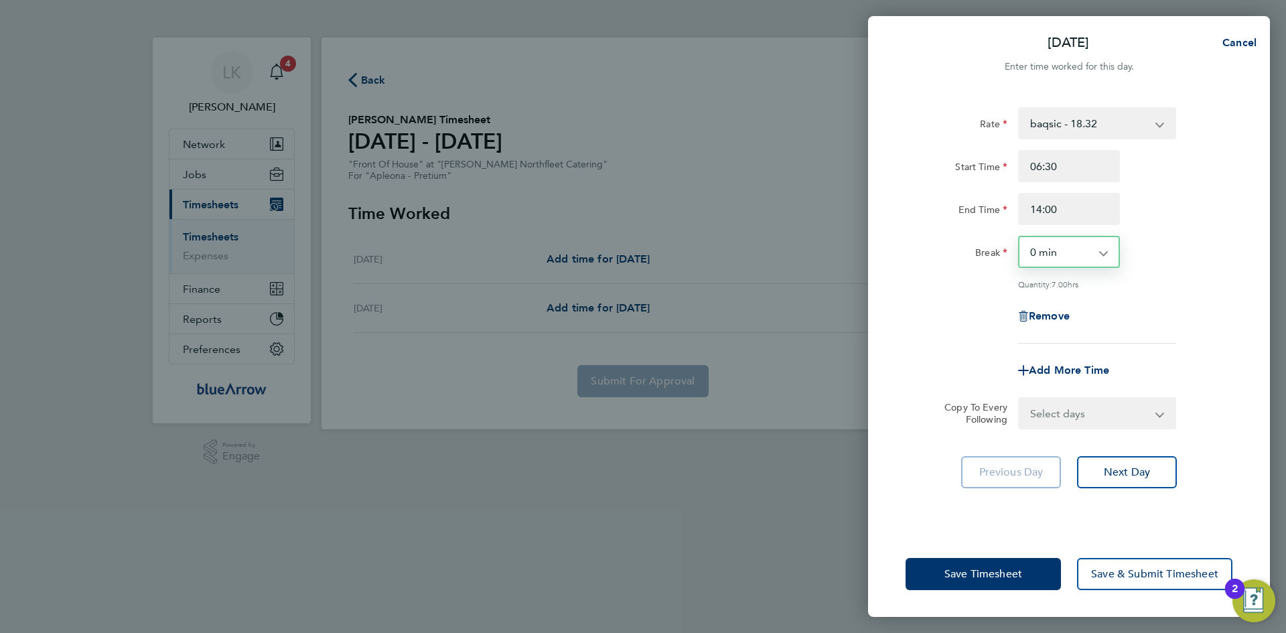
click at [1020, 237] on select "0 min 15 min 30 min 45 min 60 min 75 min 90 min" at bounding box center [1061, 251] width 83 height 29
click at [1055, 415] on select "Select days [DATE]" at bounding box center [1090, 413] width 141 height 29
select select "SUN"
click at [1020, 399] on select "Select days [DATE]" at bounding box center [1090, 413] width 141 height 29
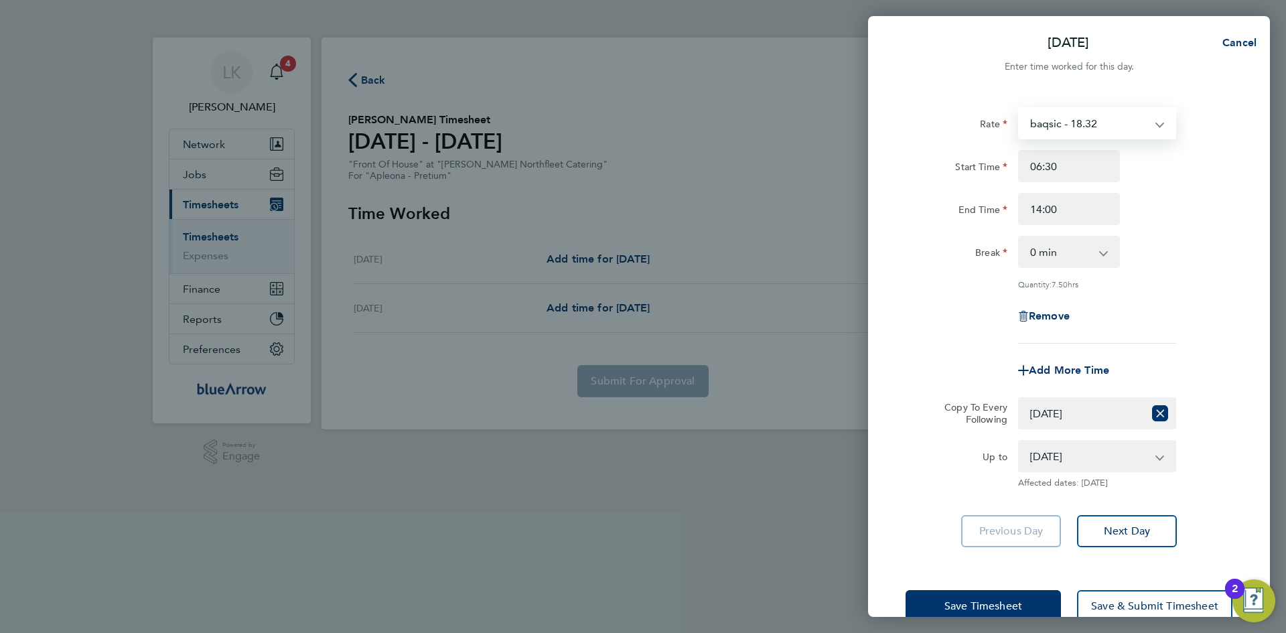
click at [1115, 117] on select "baqsic - 18.32" at bounding box center [1089, 123] width 139 height 29
click at [1134, 598] on button "Save & Submit Timesheet" at bounding box center [1154, 606] width 155 height 32
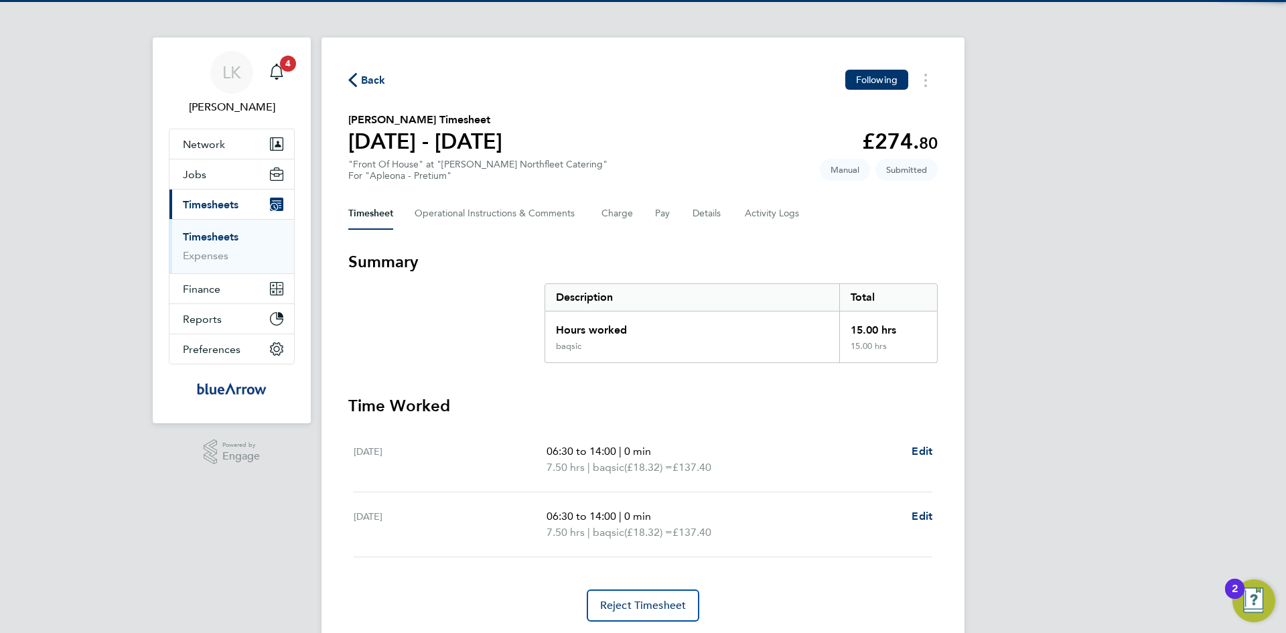
scroll to position [42, 0]
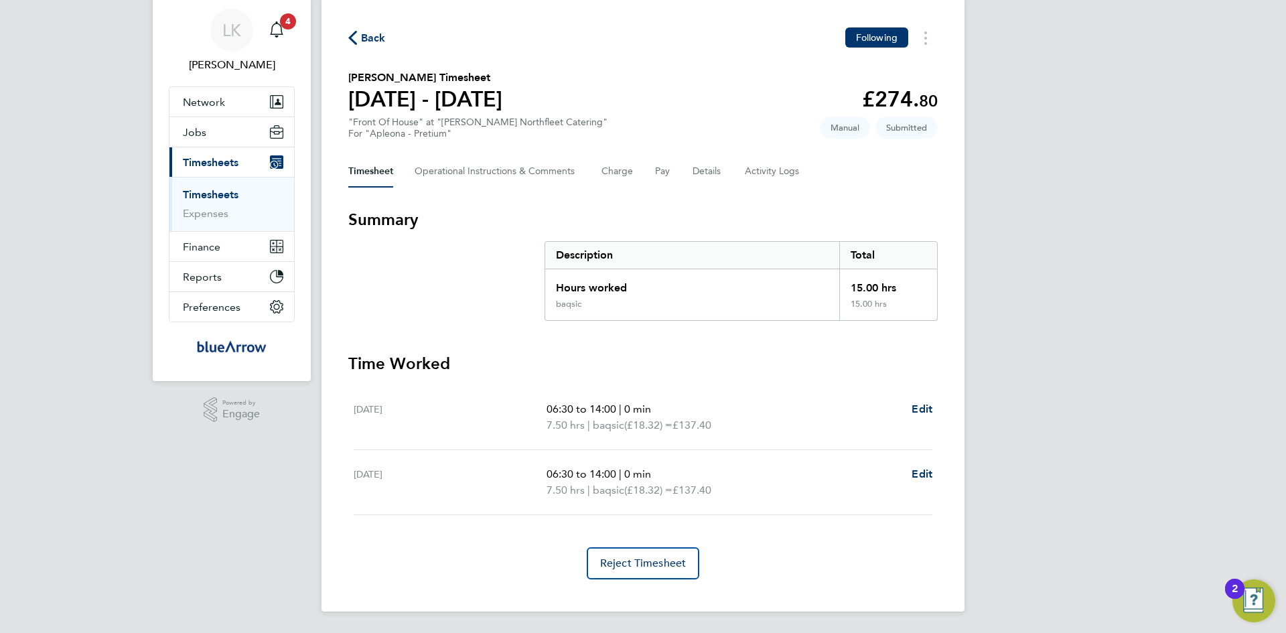
click at [365, 40] on span "Back" at bounding box center [373, 38] width 25 height 16
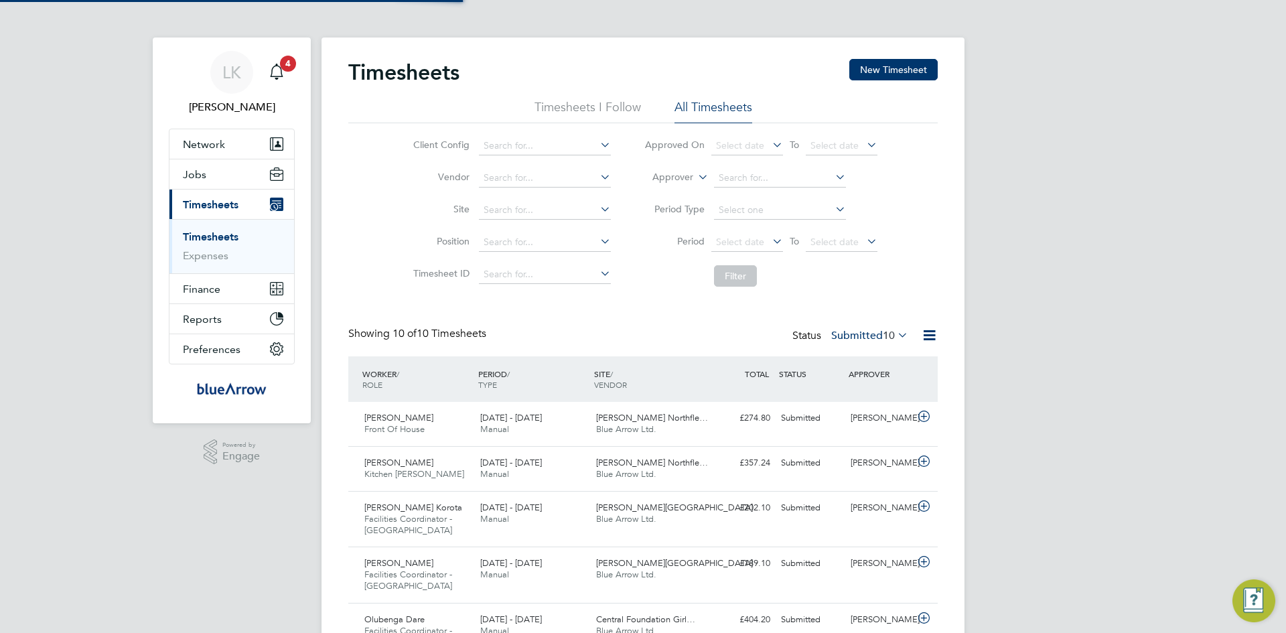
scroll to position [7, 7]
click at [886, 69] on button "New Timesheet" at bounding box center [894, 69] width 88 height 21
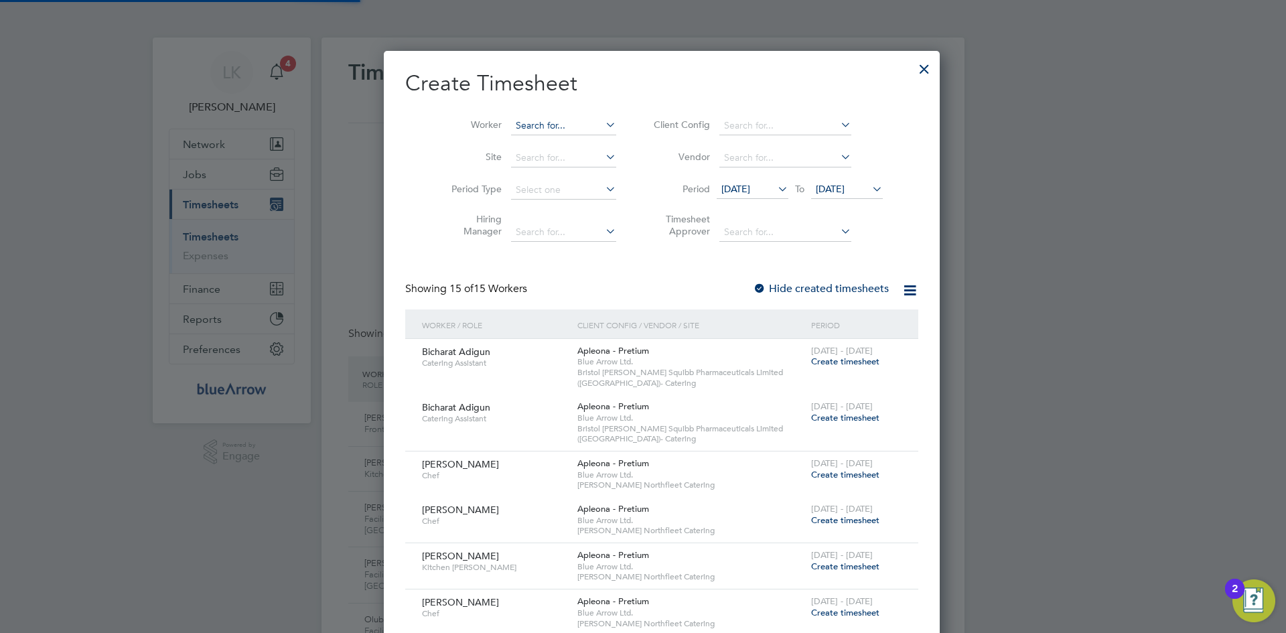
click at [513, 129] on input at bounding box center [563, 126] width 105 height 19
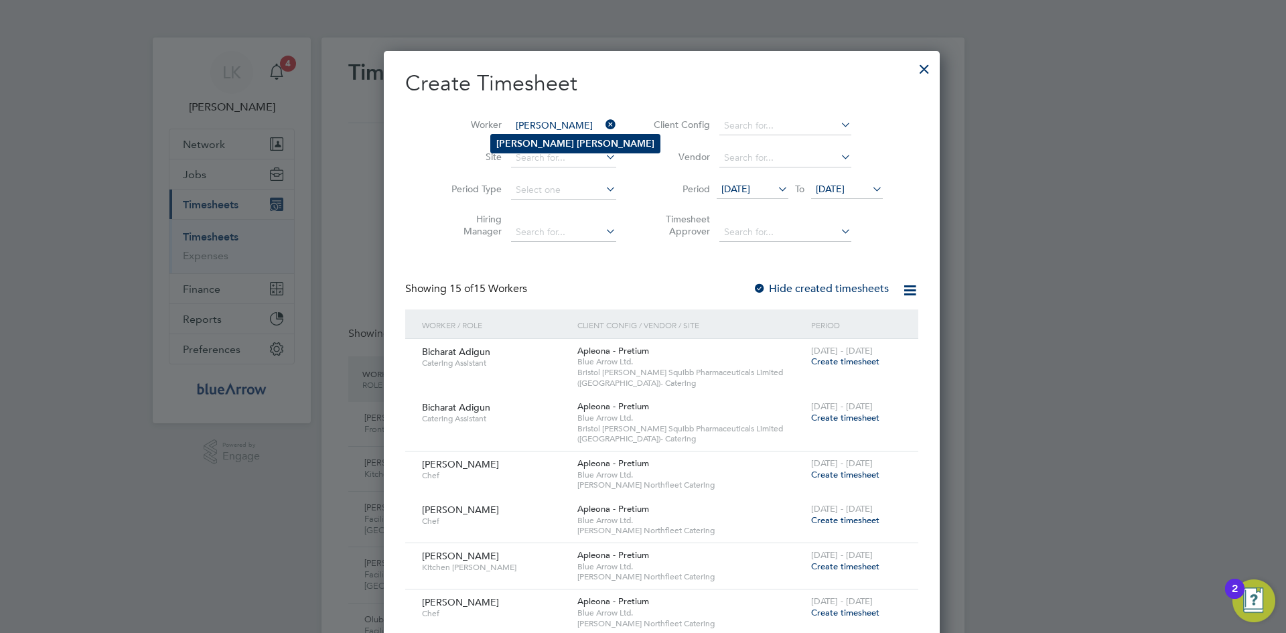
click at [523, 143] on li "[PERSON_NAME]" at bounding box center [575, 144] width 169 height 18
type input "[PERSON_NAME]"
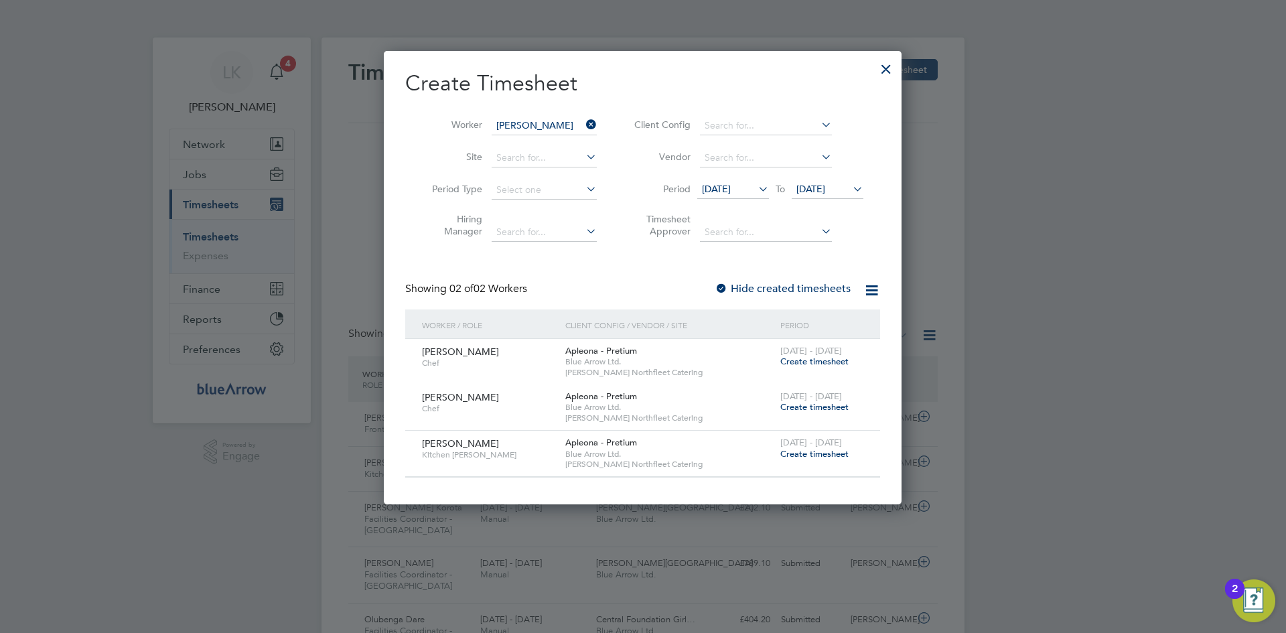
click at [778, 283] on label "Hide created timesheets" at bounding box center [783, 288] width 136 height 13
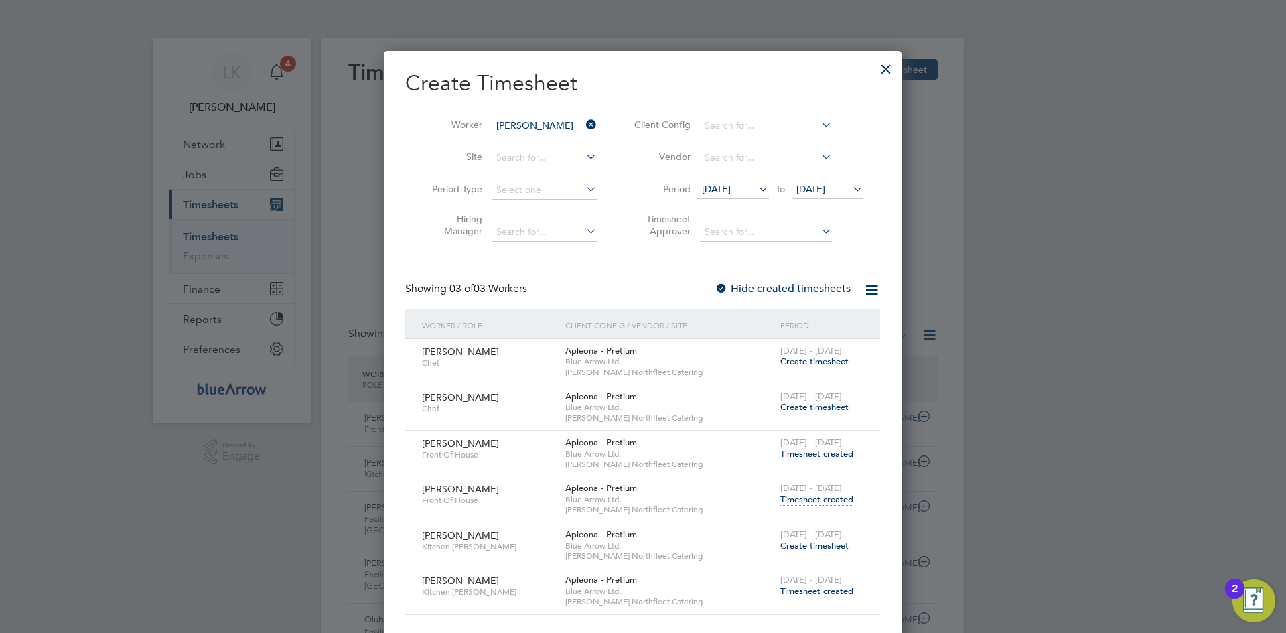
click at [809, 590] on span "Timesheet created" at bounding box center [817, 592] width 73 height 12
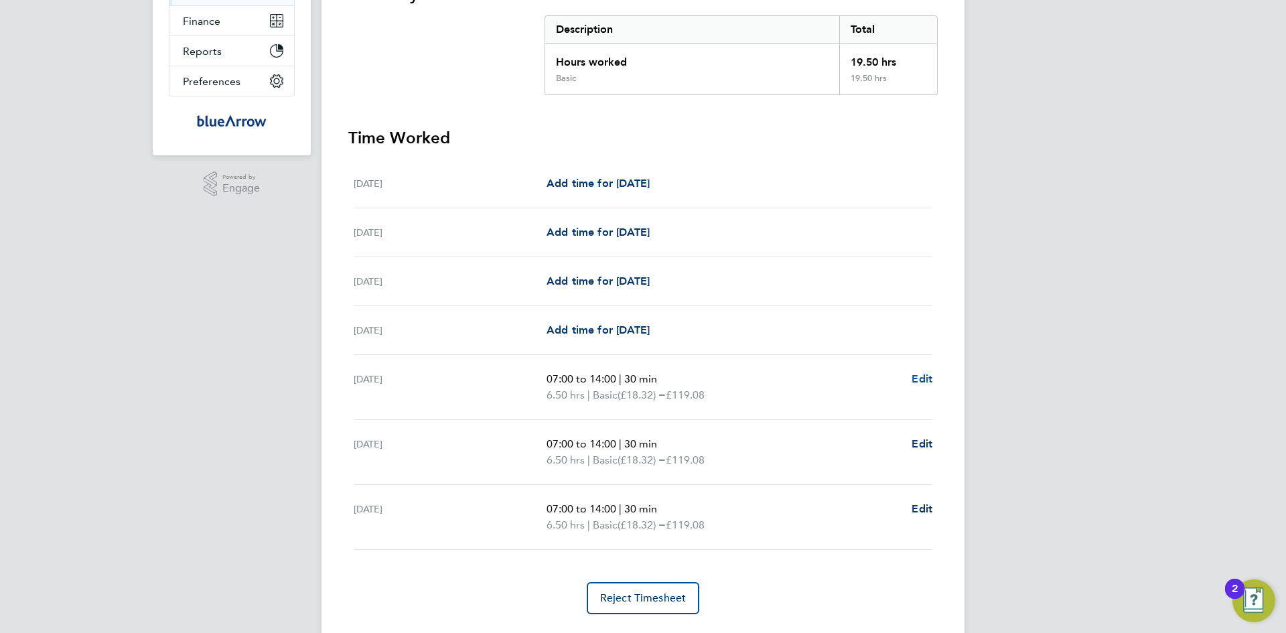
click at [922, 375] on span "Edit" at bounding box center [922, 379] width 21 height 13
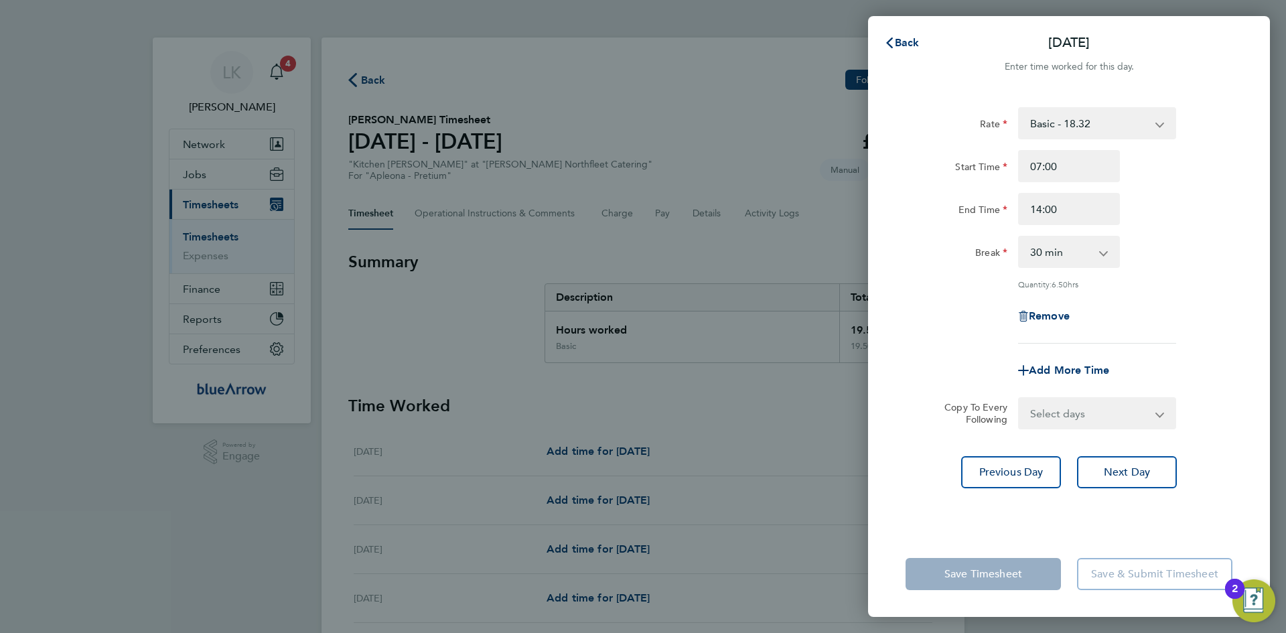
click at [1049, 259] on select "0 min 15 min 30 min 45 min 60 min 75 min 90 min" at bounding box center [1061, 251] width 83 height 29
select select "0"
click at [1169, 350] on app-timesheet-line-form-group "Rate Basic - 18.32 Start Time 07:00 End Time 14:00 Break 0 min 15 min 30 min 45…" at bounding box center [1069, 246] width 327 height 279
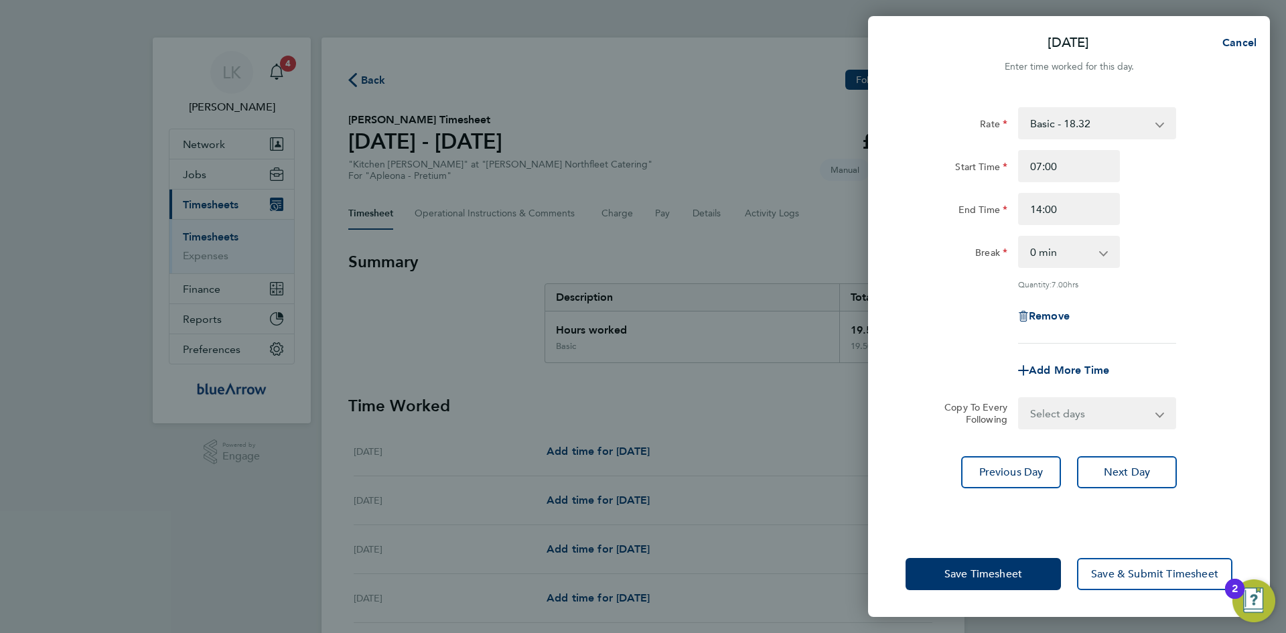
drag, startPoint x: 1039, startPoint y: 419, endPoint x: 1051, endPoint y: 424, distance: 12.9
click at [1039, 419] on select "Select days Day [DATE] [DATE]" at bounding box center [1090, 413] width 141 height 29
select select "THU"
click at [1020, 399] on select "Select days Day [DATE] [DATE]" at bounding box center [1090, 413] width 141 height 29
select select "[DATE]"
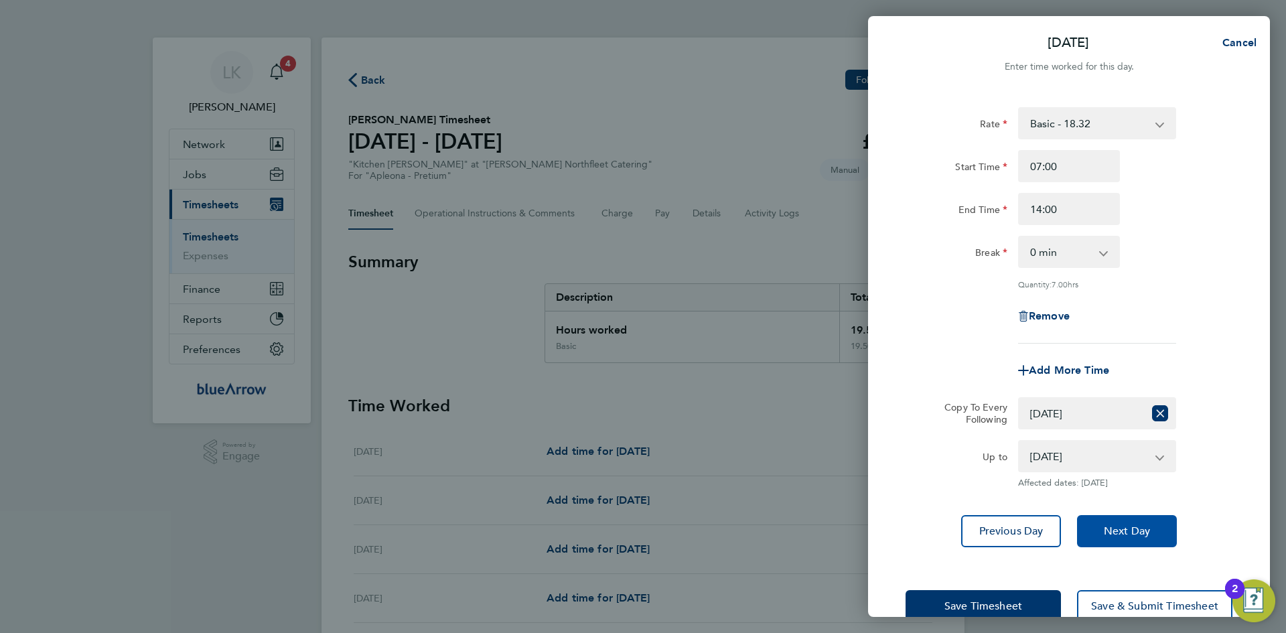
click at [1145, 517] on button "Next Day" at bounding box center [1127, 531] width 100 height 32
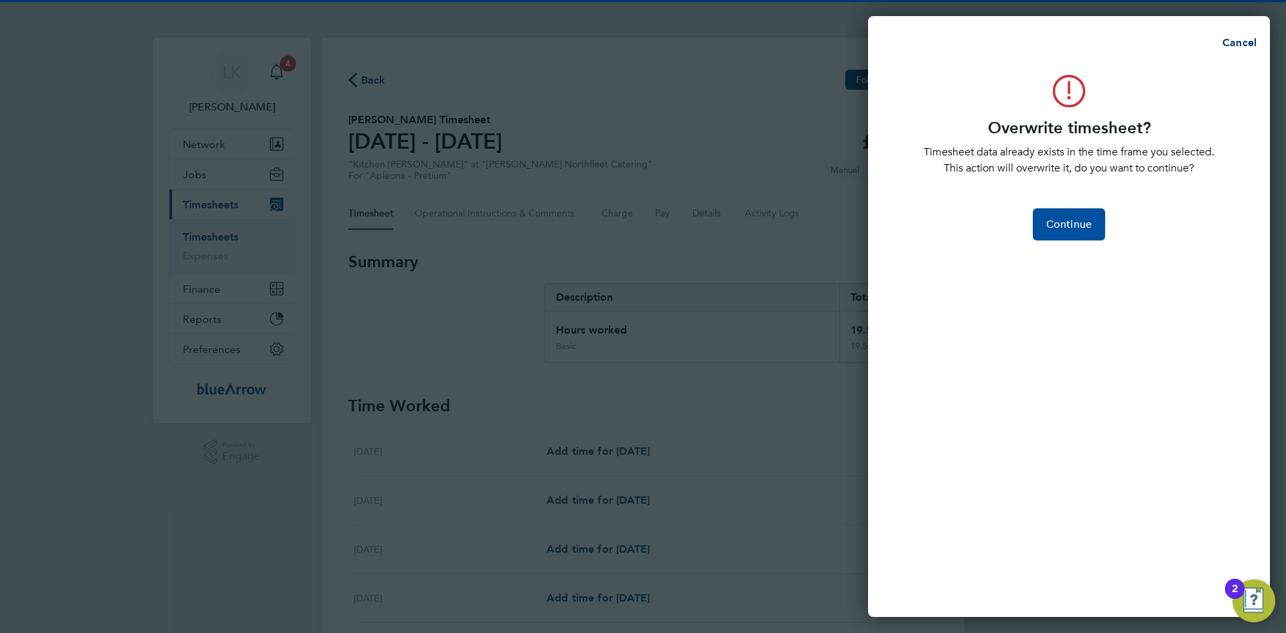
click at [1065, 221] on span "Continue" at bounding box center [1070, 224] width 46 height 13
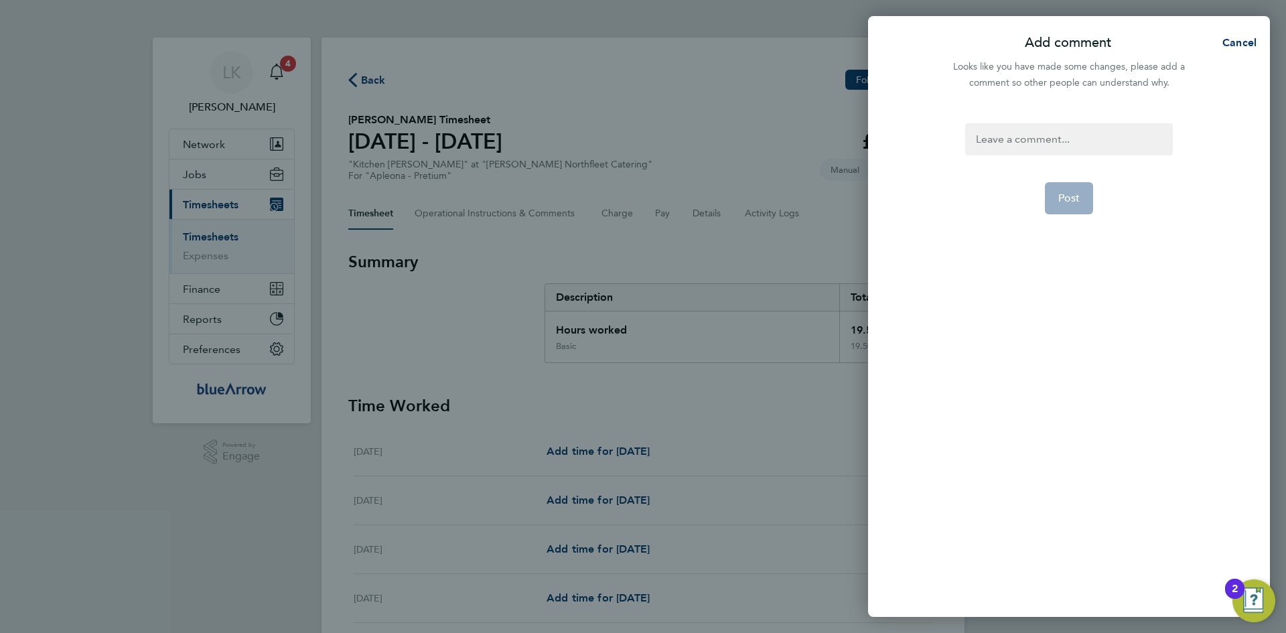
click at [1001, 137] on div at bounding box center [1069, 139] width 207 height 32
click at [1077, 189] on button "Post" at bounding box center [1069, 198] width 49 height 32
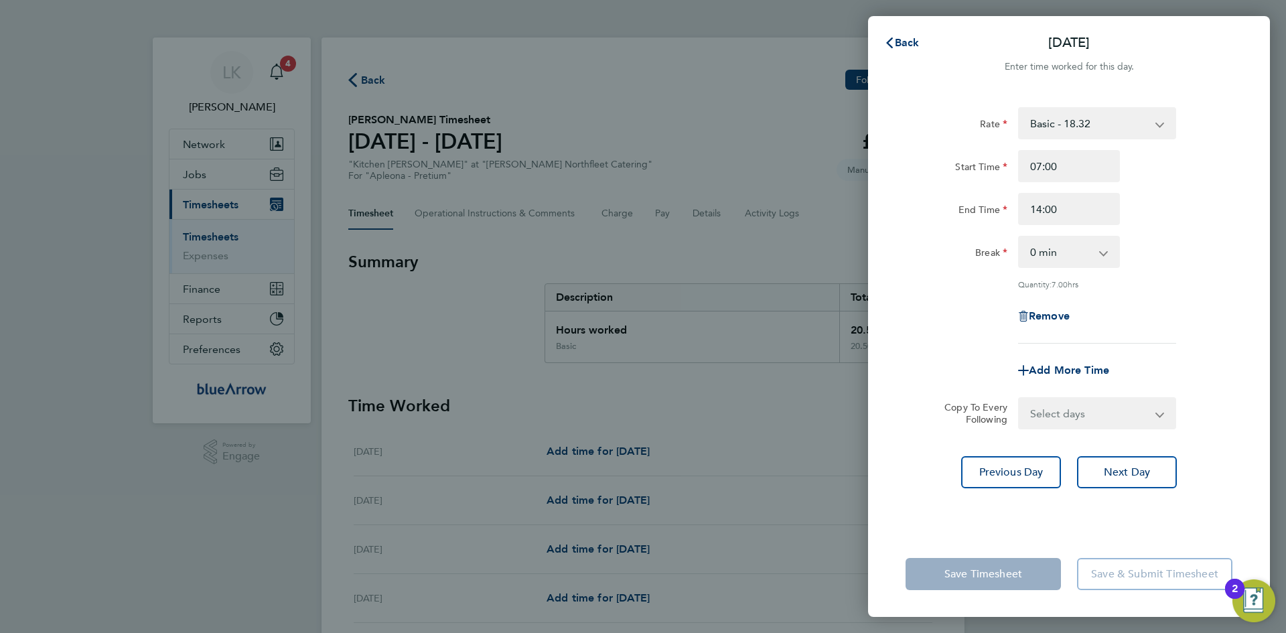
drag, startPoint x: 1077, startPoint y: 416, endPoint x: 1077, endPoint y: 425, distance: 8.7
click at [1077, 416] on select "Select days [DATE]" at bounding box center [1090, 413] width 141 height 29
select select "FRI"
click at [1020, 399] on select "Select days [DATE]" at bounding box center [1090, 413] width 141 height 29
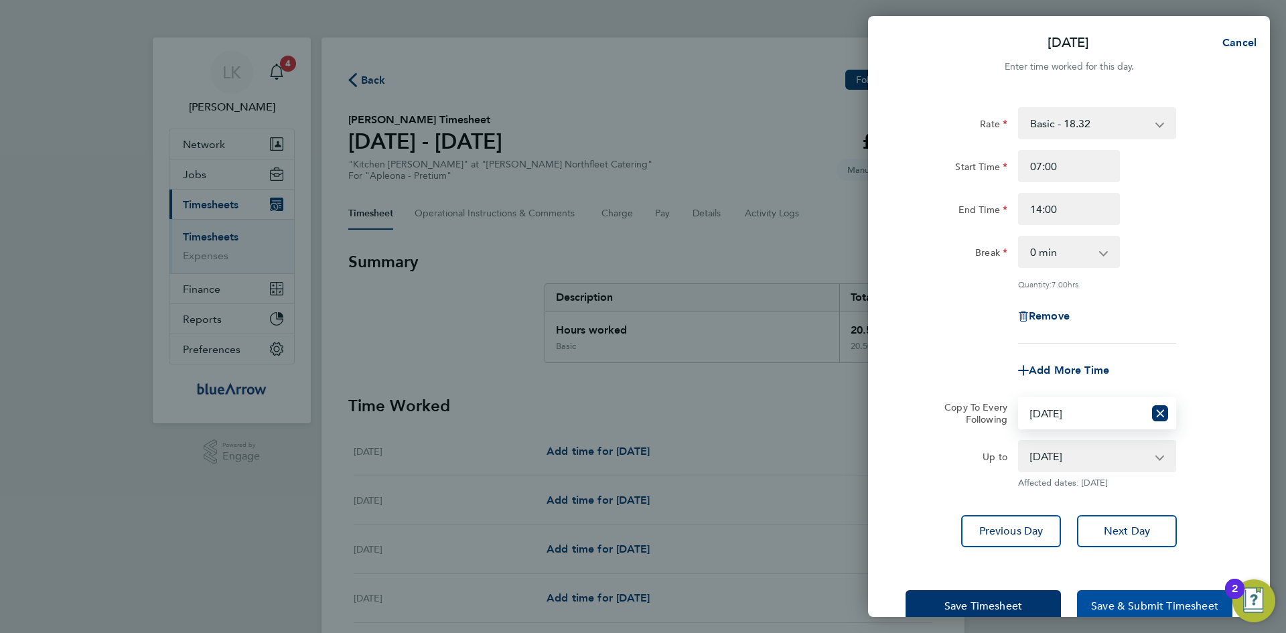
click at [1140, 605] on span "Save & Submit Timesheet" at bounding box center [1154, 606] width 127 height 13
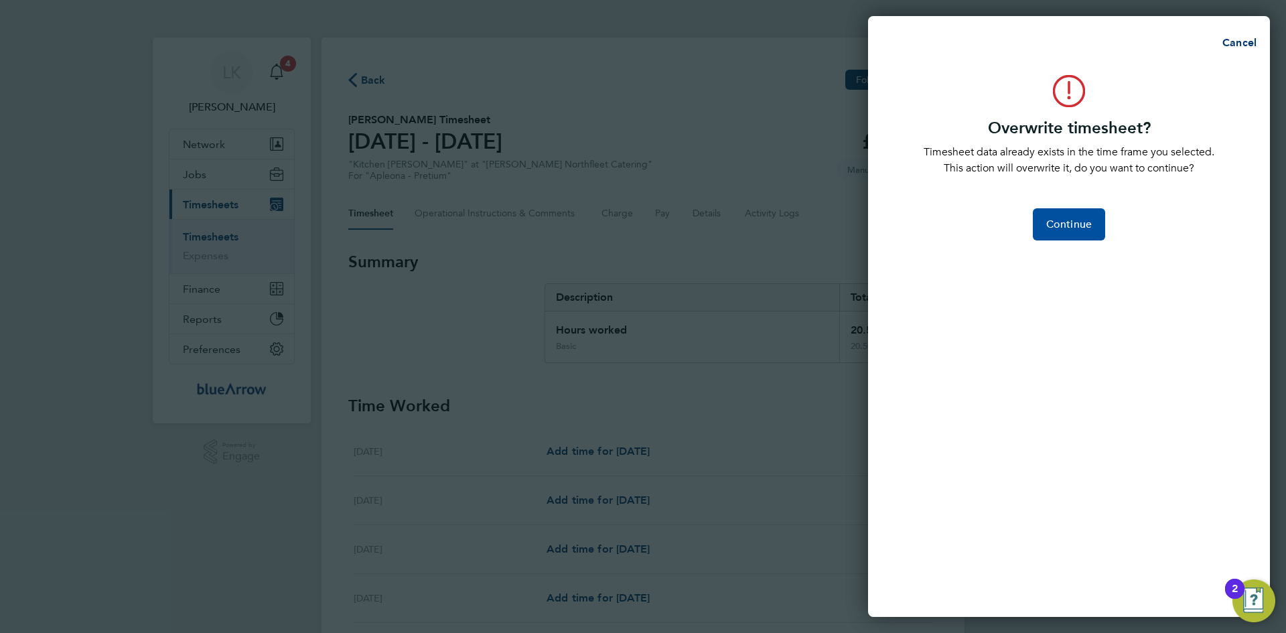
click at [1078, 220] on span "Continue" at bounding box center [1070, 224] width 46 height 13
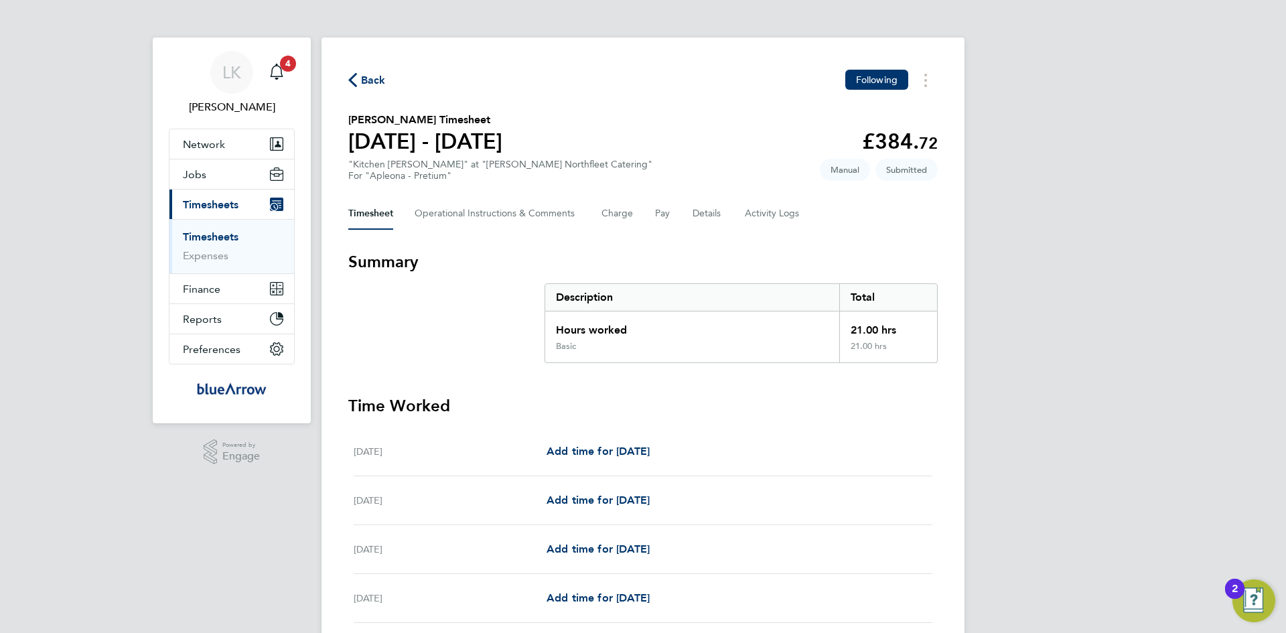
click at [367, 78] on span "Back" at bounding box center [373, 80] width 25 height 16
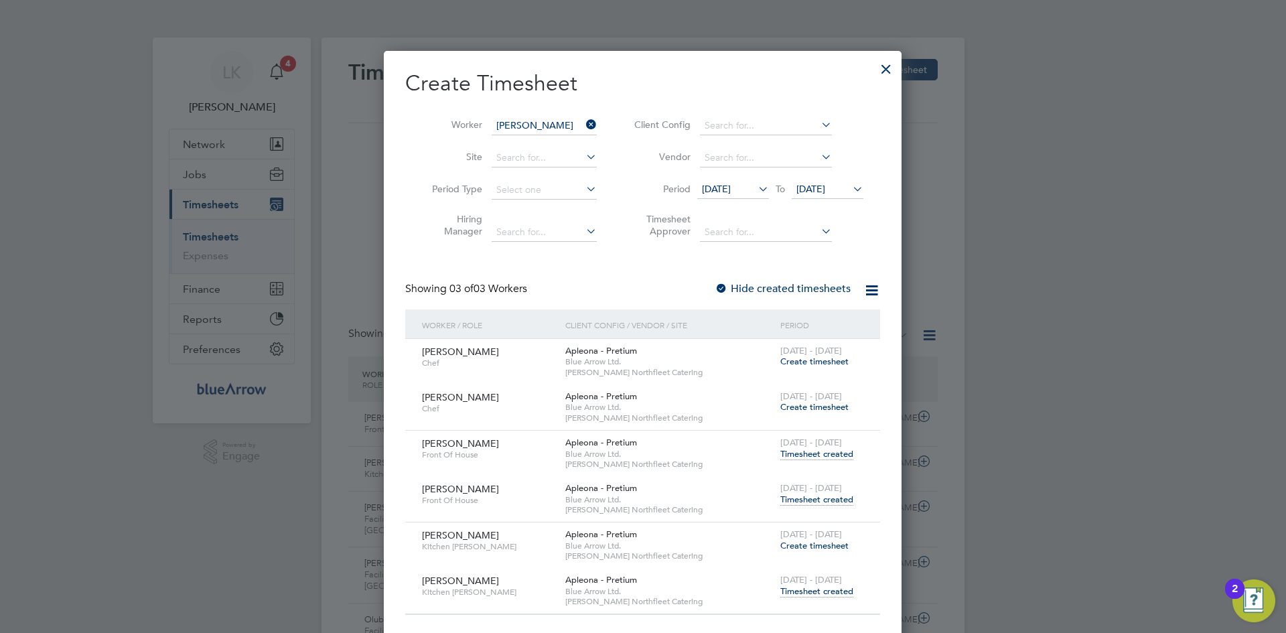
click at [584, 125] on icon at bounding box center [584, 124] width 0 height 19
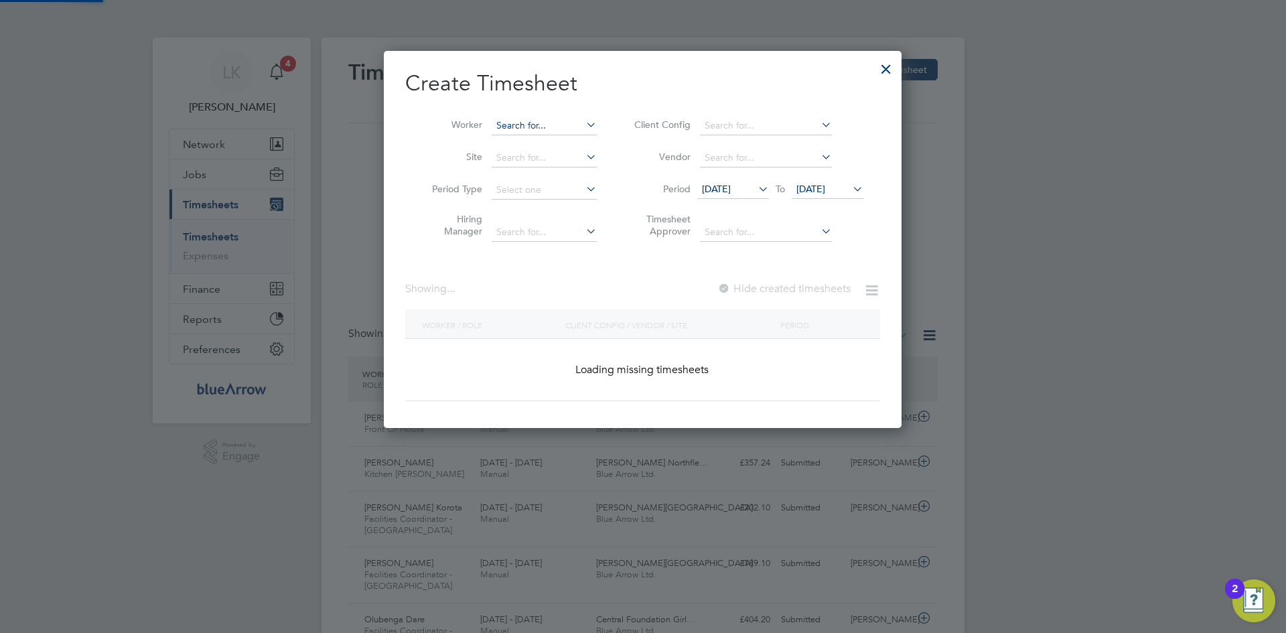
scroll to position [378, 519]
click at [528, 125] on input at bounding box center [544, 126] width 105 height 19
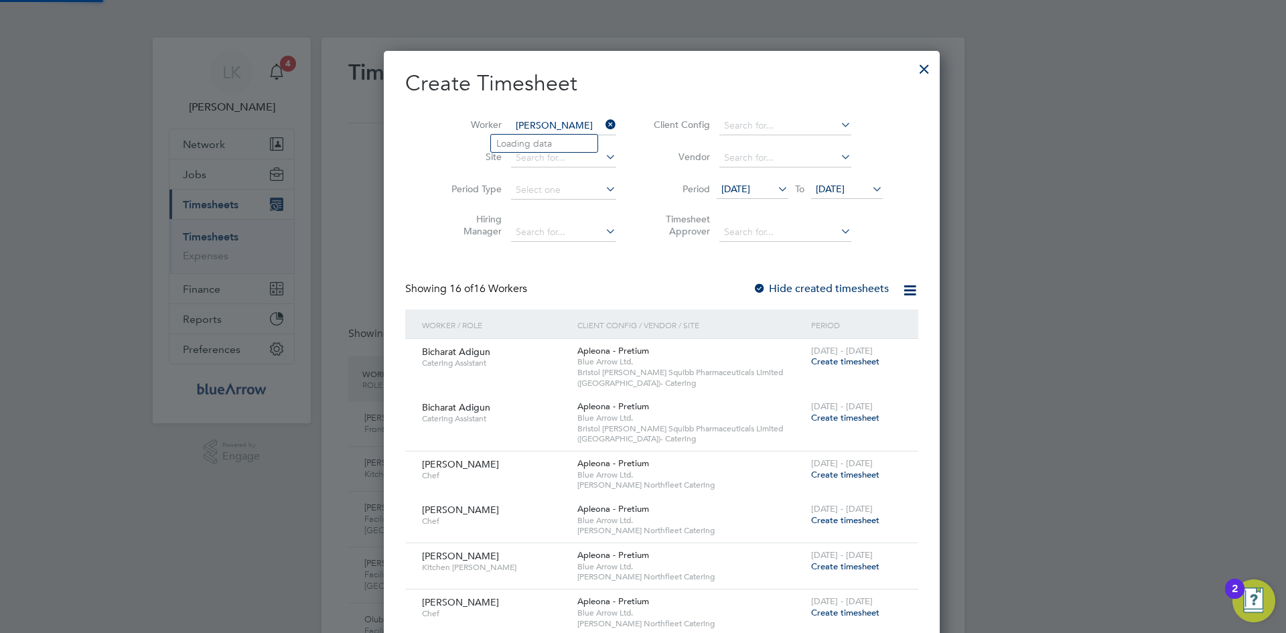
type input "[PERSON_NAME]"
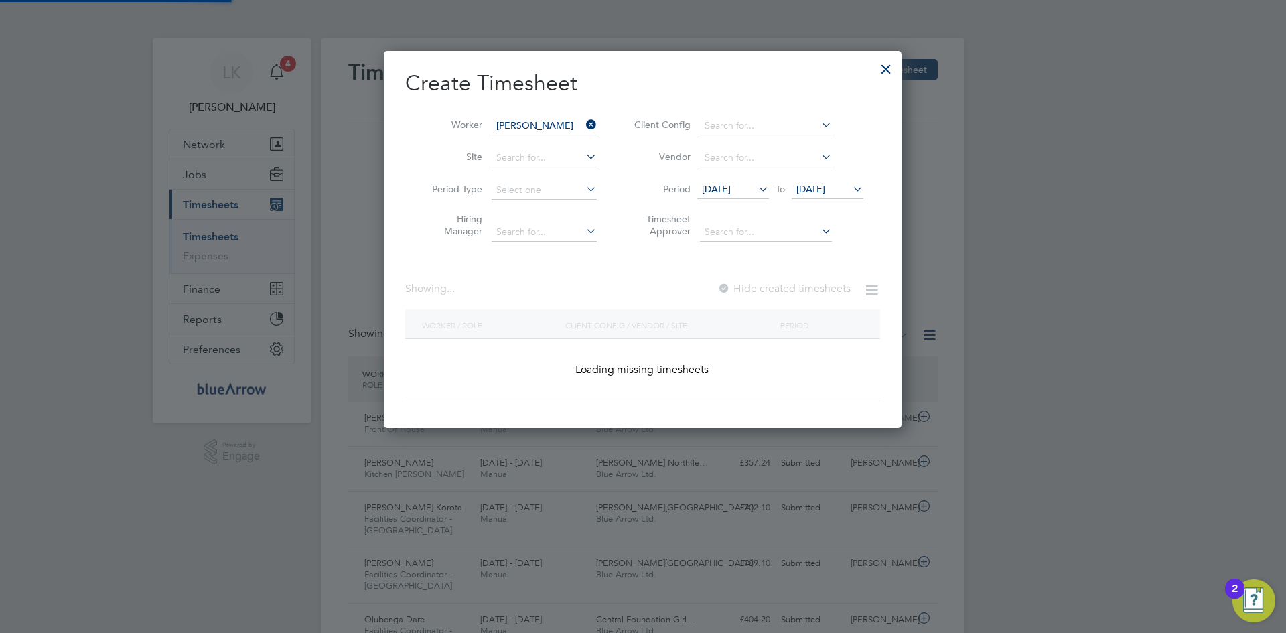
scroll to position [378, 519]
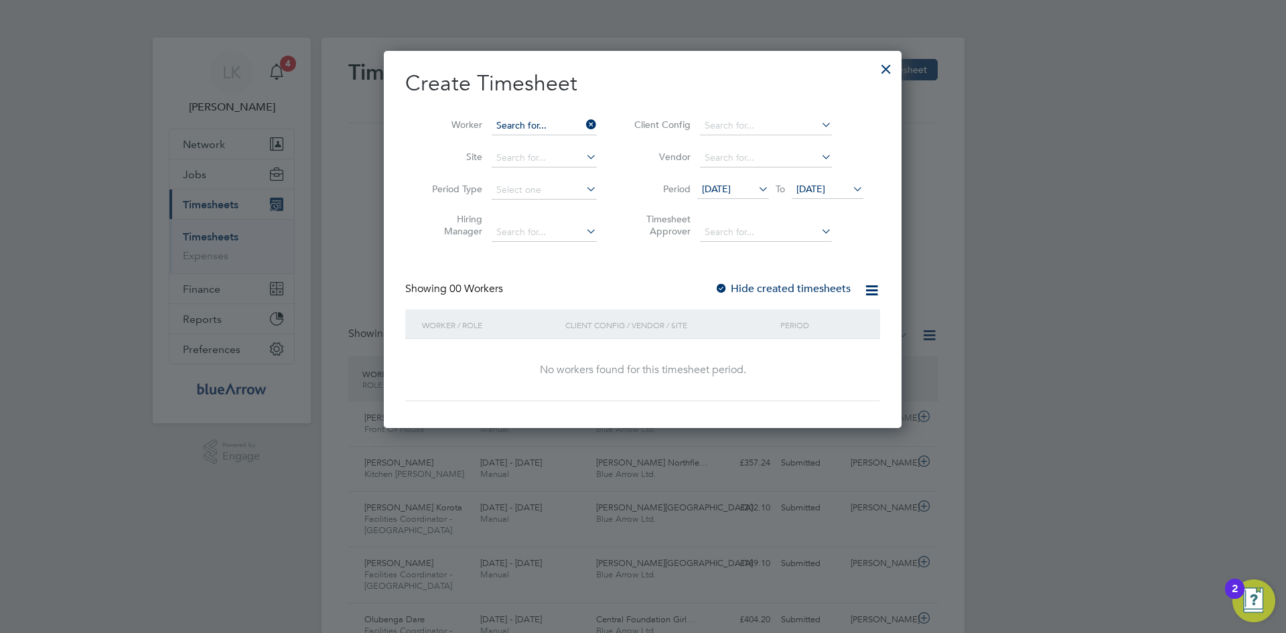
click at [529, 125] on input at bounding box center [544, 126] width 105 height 19
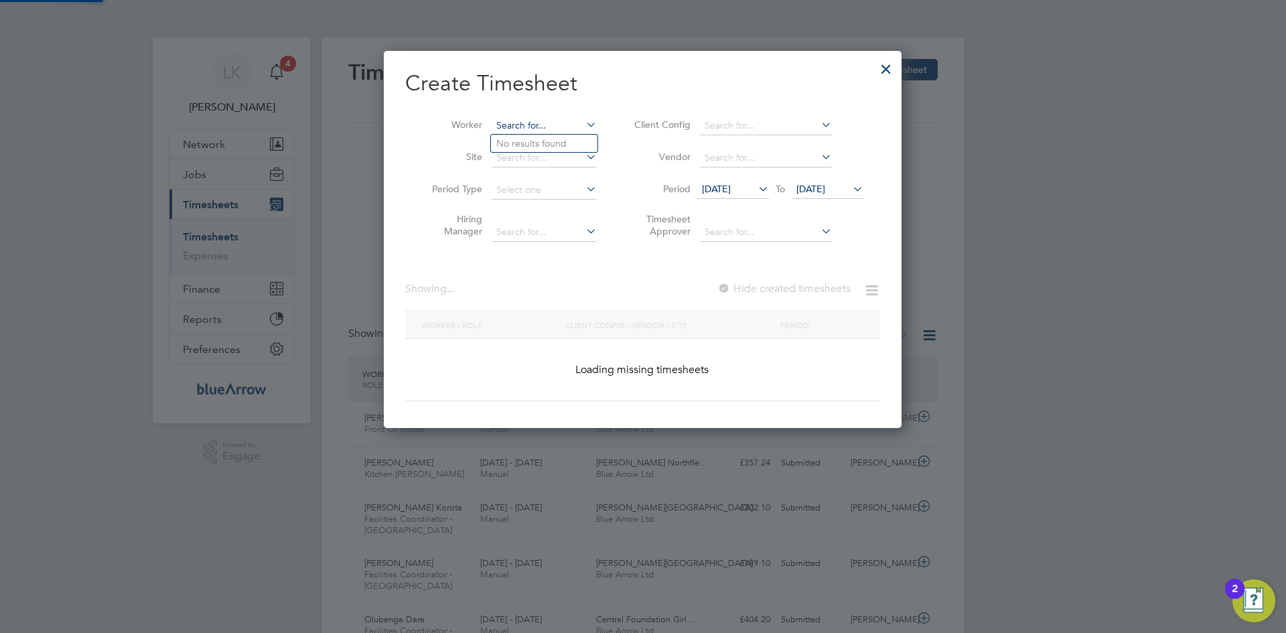
scroll to position [1491, 519]
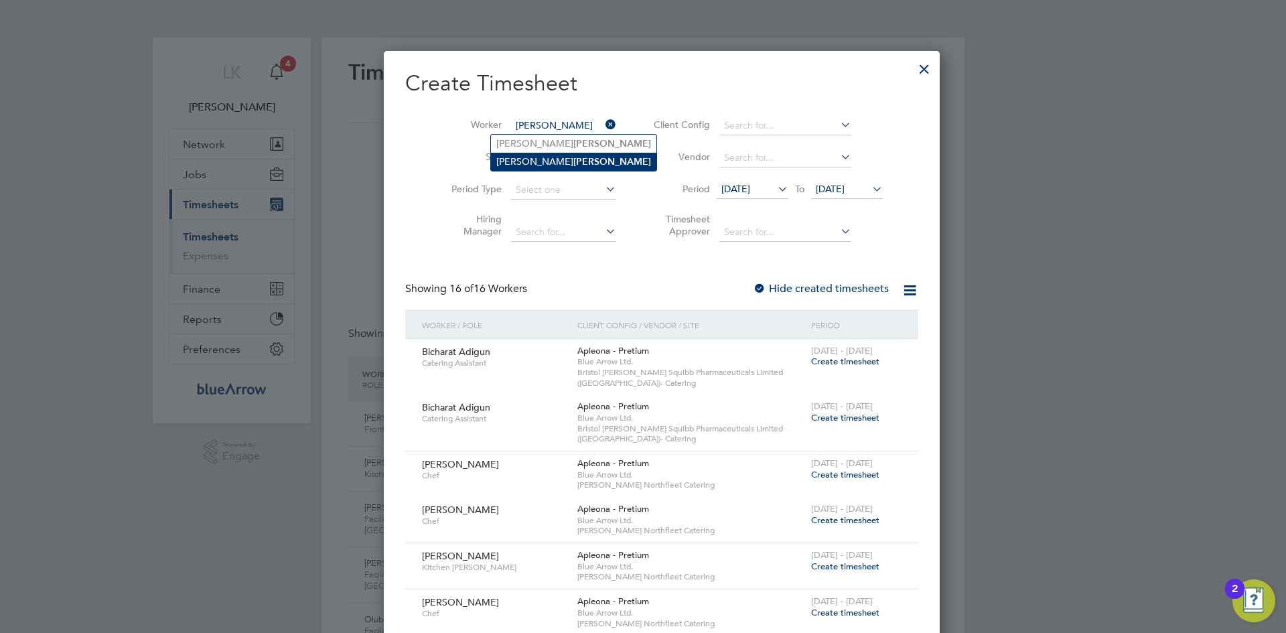
click at [574, 157] on b "[PERSON_NAME]" at bounding box center [613, 161] width 78 height 11
type input "[PERSON_NAME]"
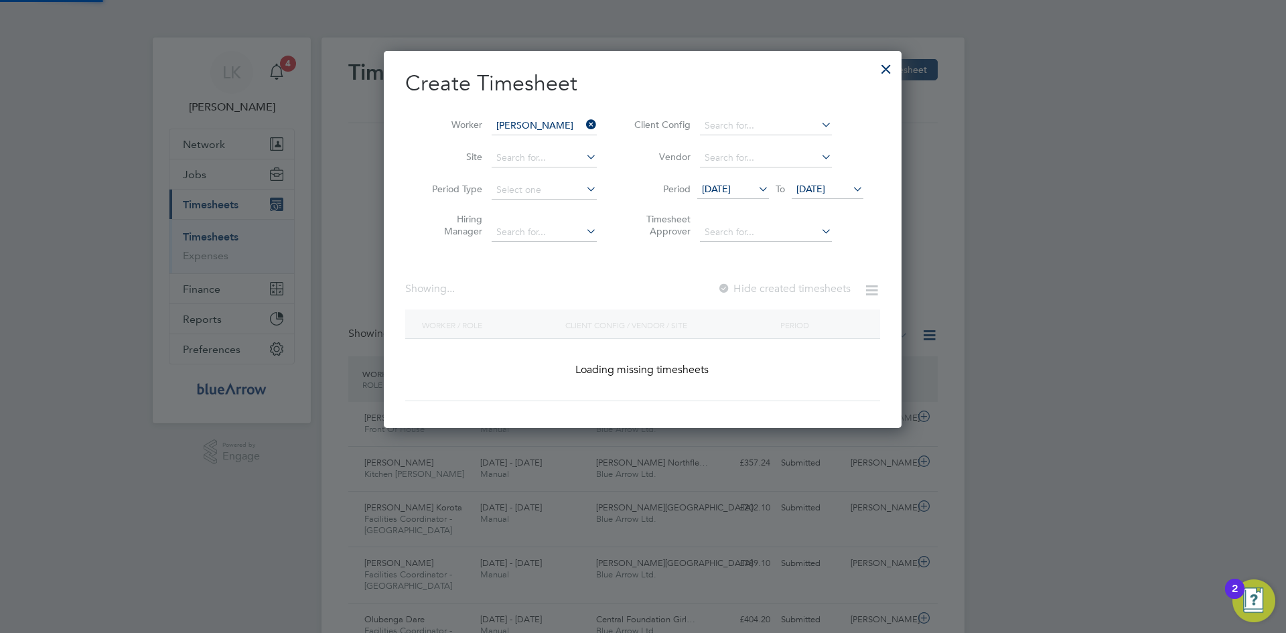
scroll to position [378, 519]
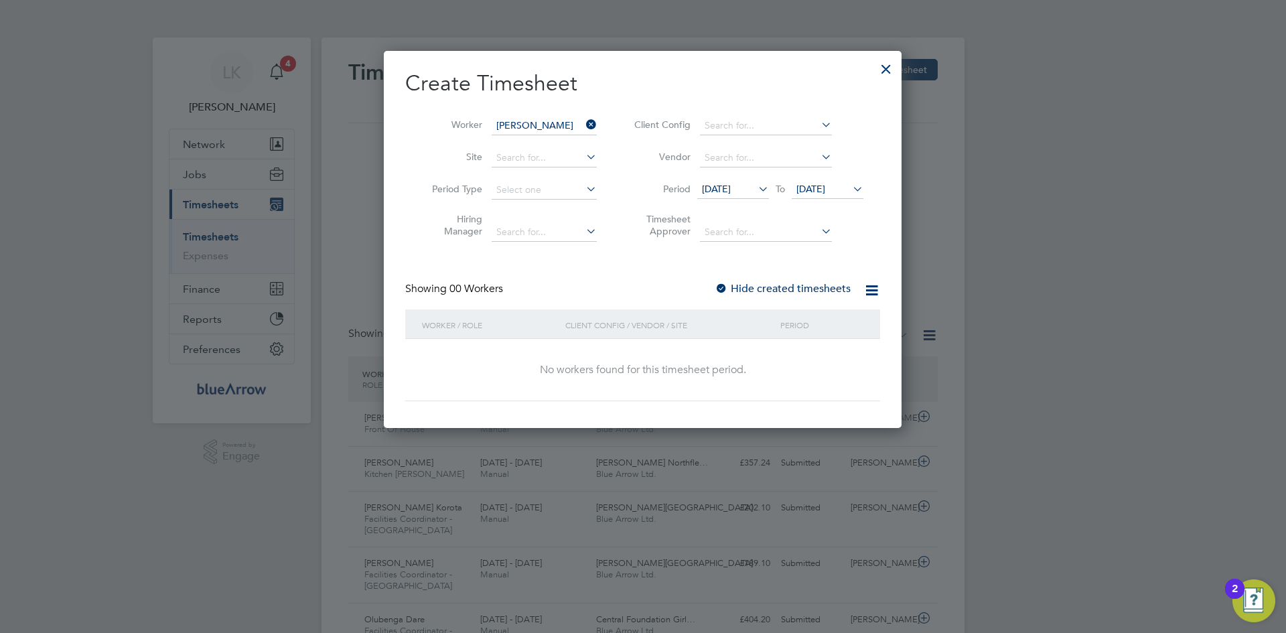
click at [825, 183] on span "[DATE]" at bounding box center [811, 189] width 29 height 12
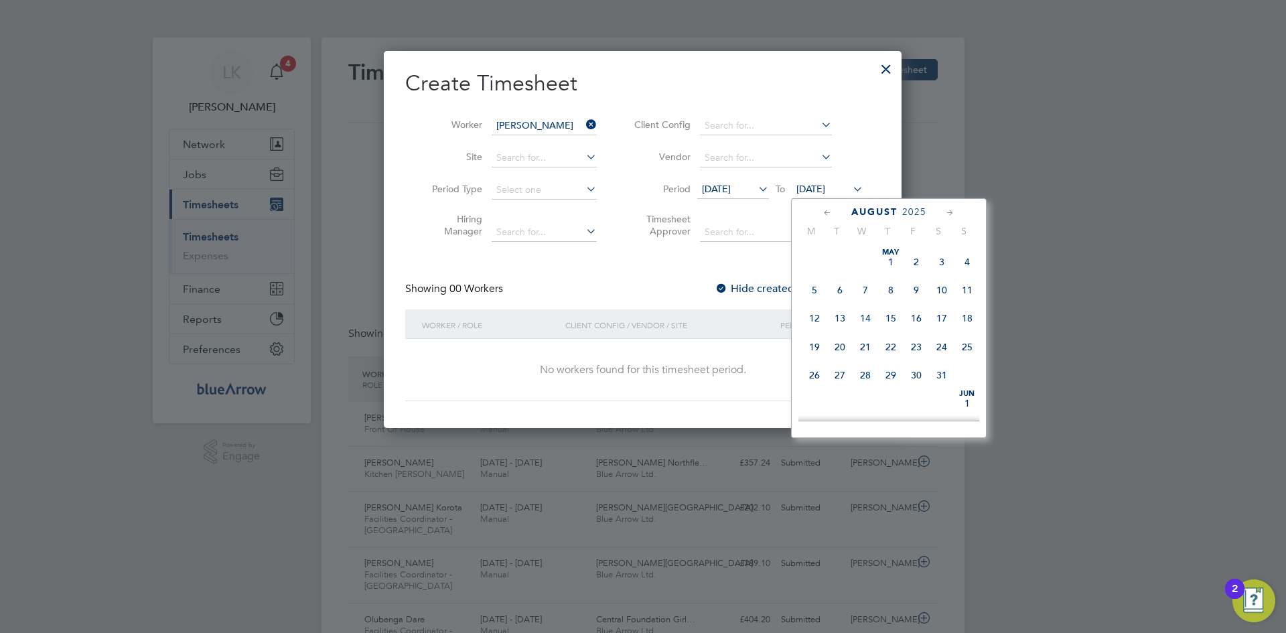
scroll to position [522, 0]
click at [970, 316] on span "31" at bounding box center [967, 305] width 25 height 25
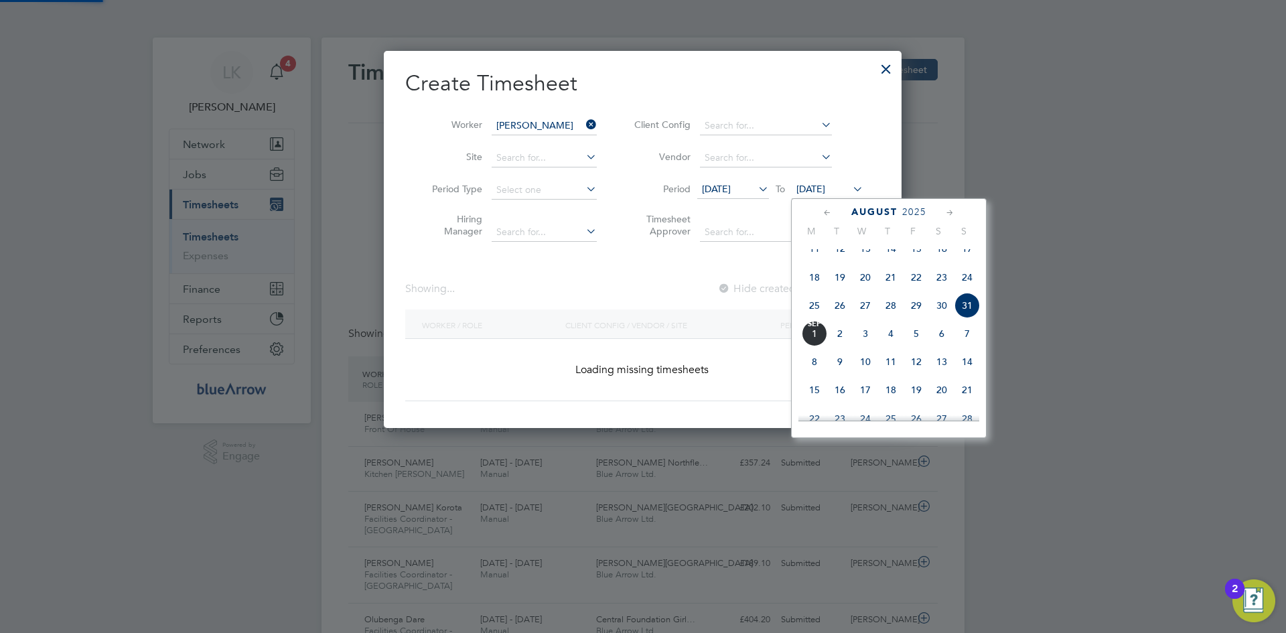
scroll to position [378, 519]
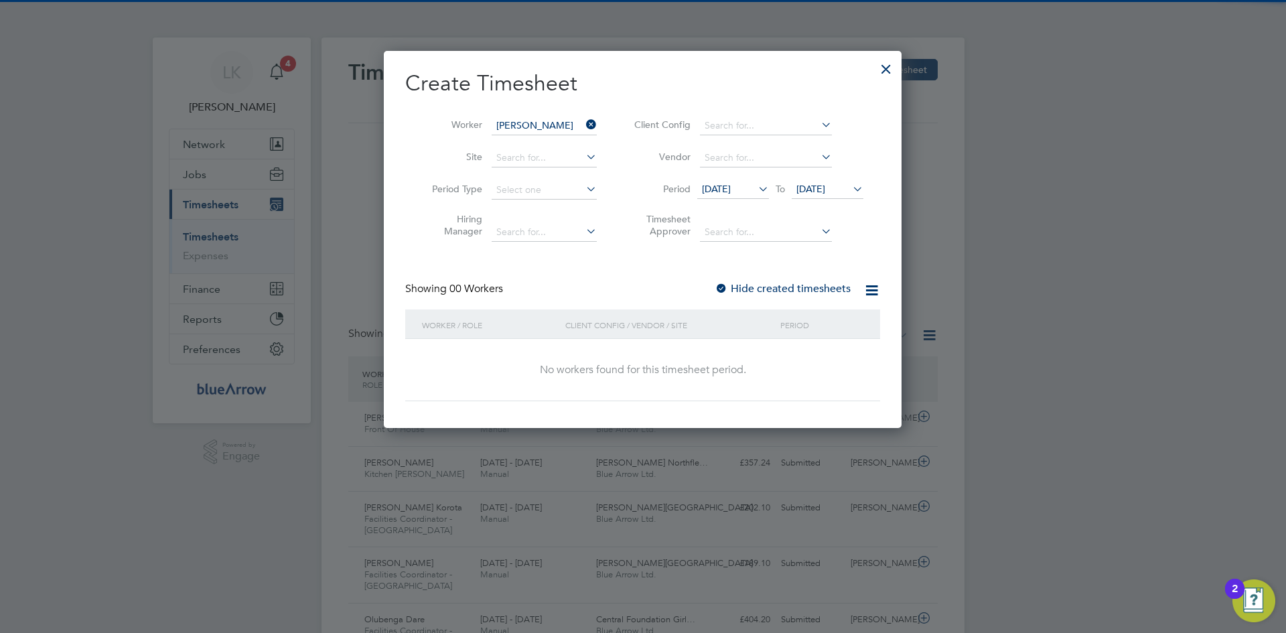
click at [740, 282] on div "Hide created timesheets" at bounding box center [784, 289] width 139 height 14
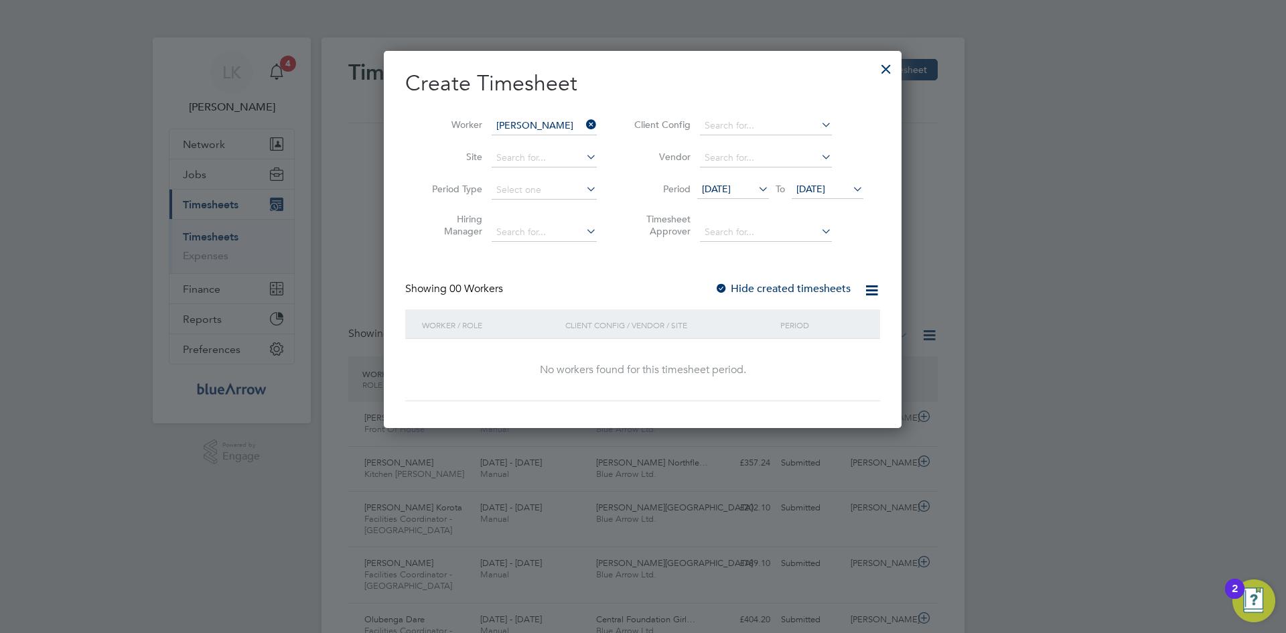
click at [741, 283] on label "Hide created timesheets" at bounding box center [783, 288] width 136 height 13
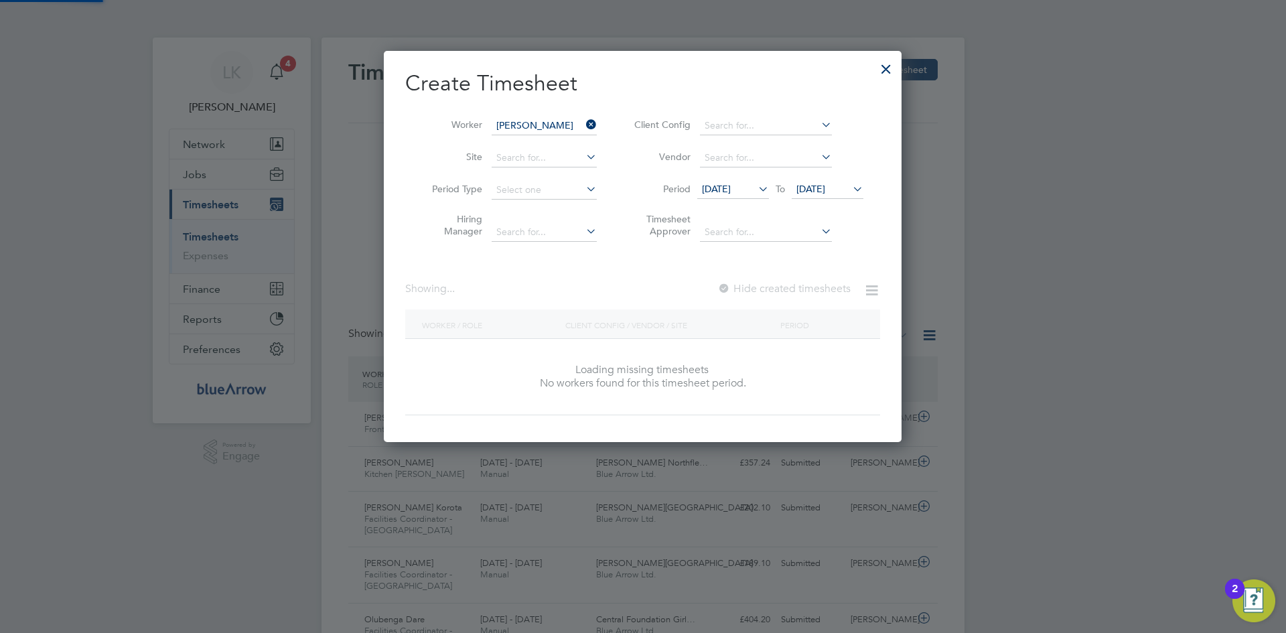
scroll to position [407, 519]
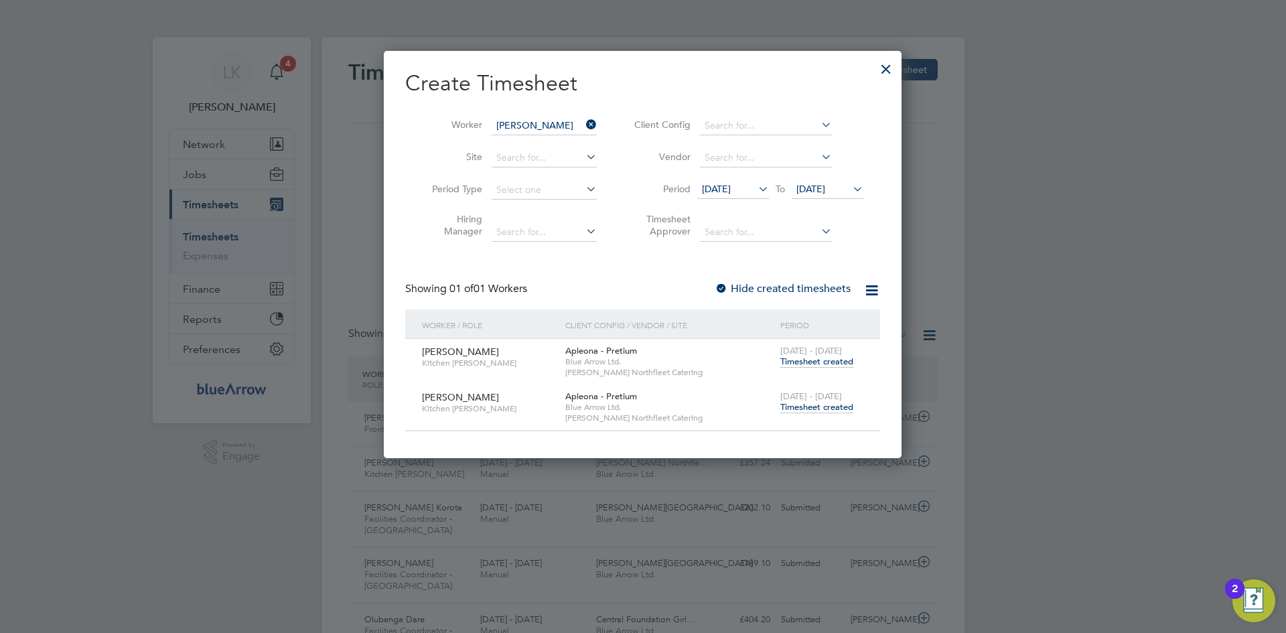
click at [741, 283] on label "Hide created timesheets" at bounding box center [783, 288] width 136 height 13
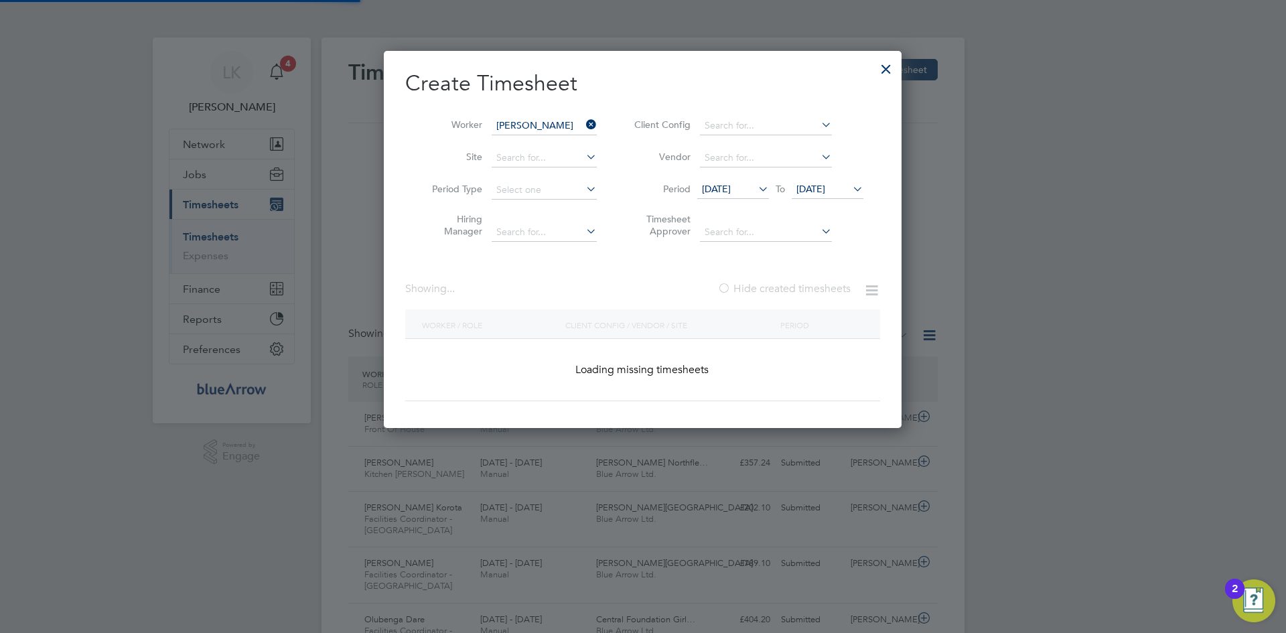
scroll to position [378, 519]
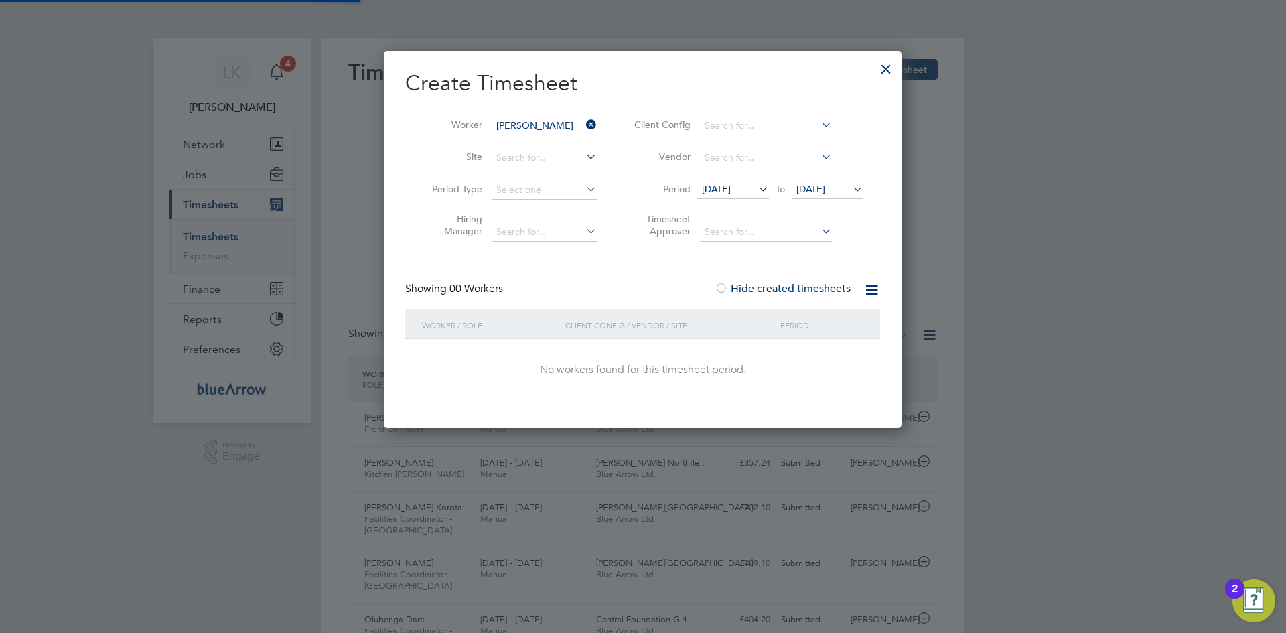
click at [741, 283] on label "Hide created timesheets" at bounding box center [783, 288] width 136 height 13
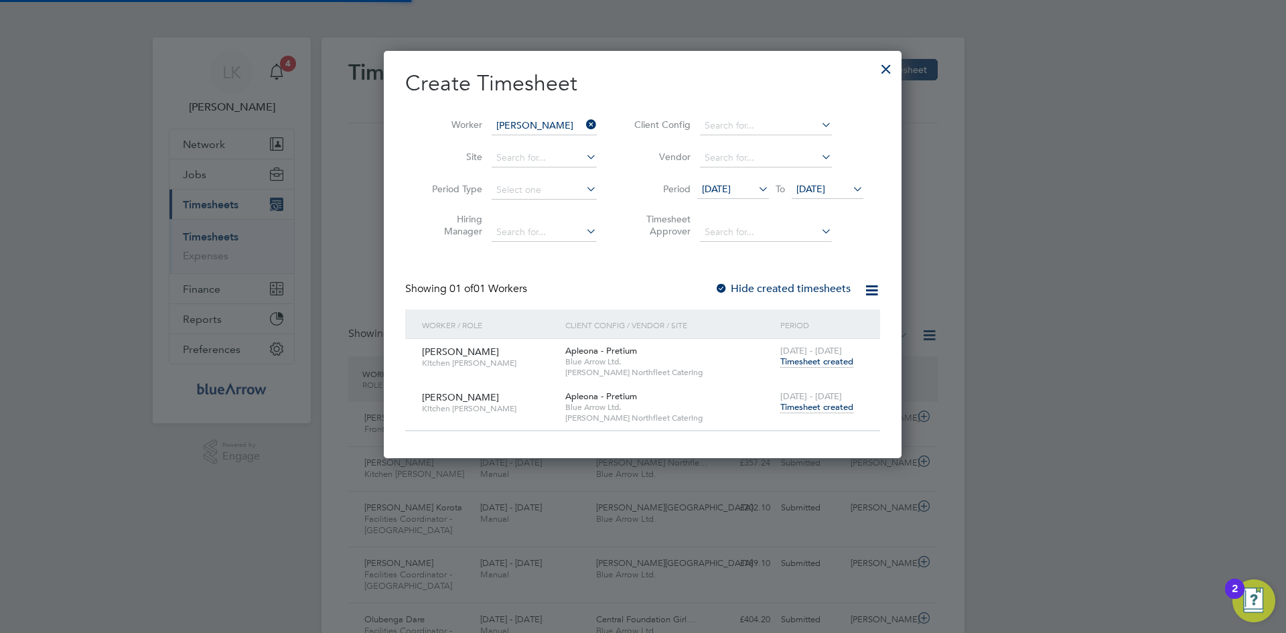
scroll to position [407, 519]
click at [741, 283] on label "Hide created timesheets" at bounding box center [783, 288] width 136 height 13
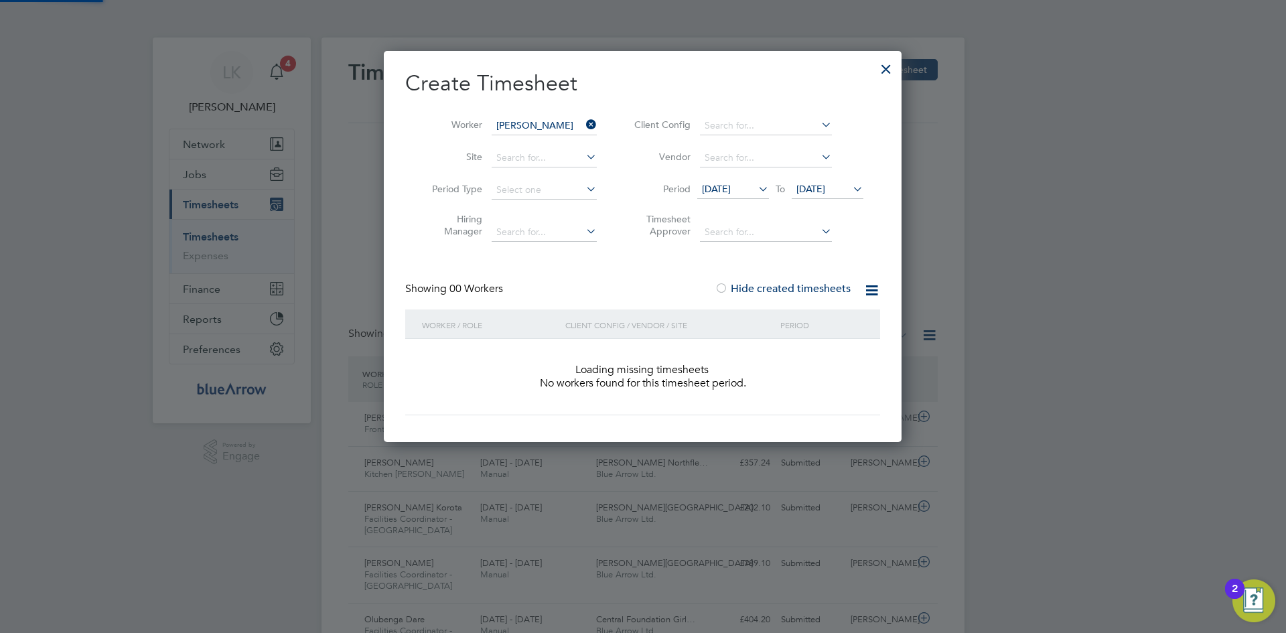
scroll to position [7, 7]
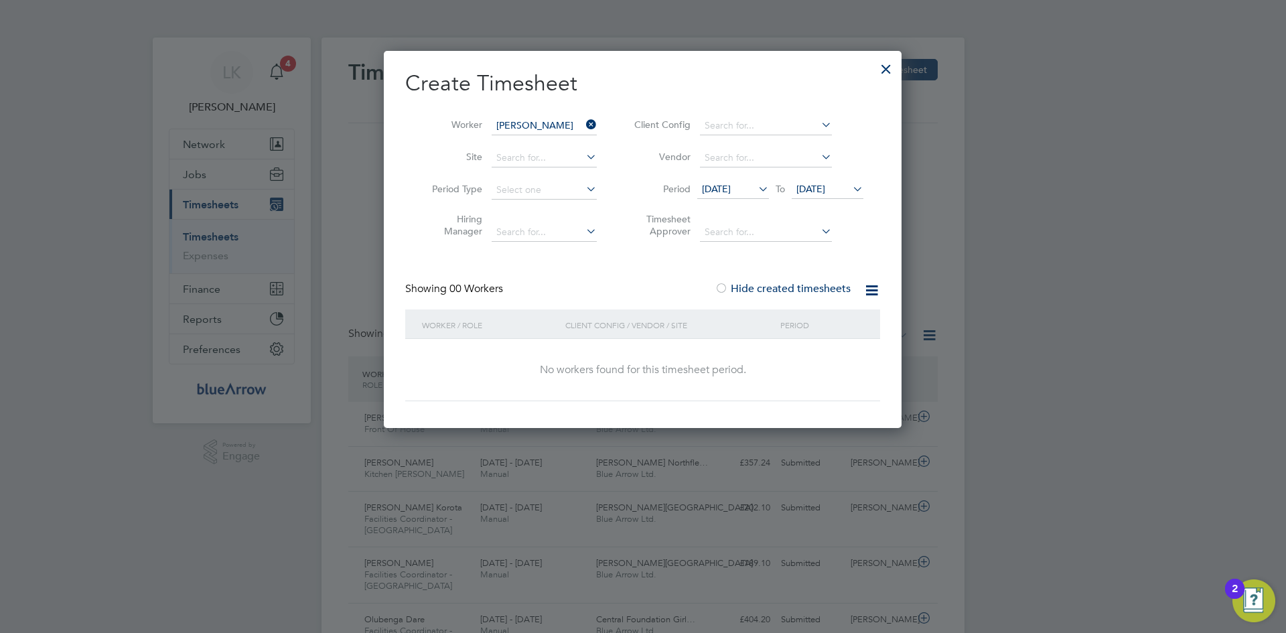
click at [741, 284] on label "Hide created timesheets" at bounding box center [783, 288] width 136 height 13
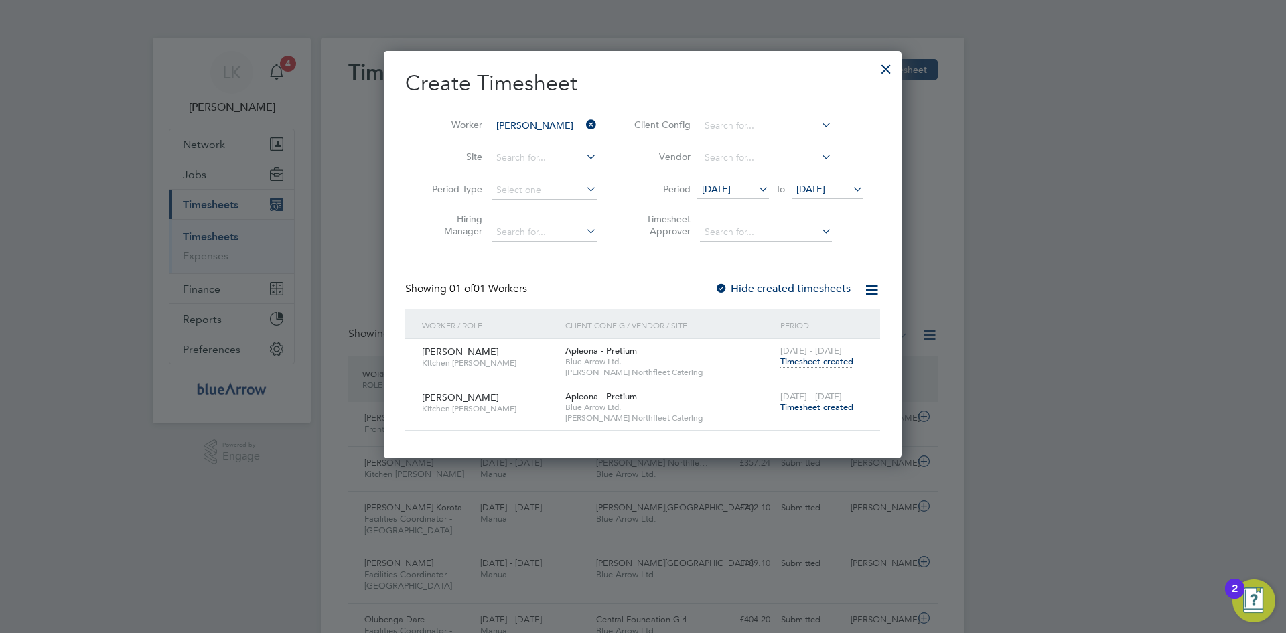
click at [799, 409] on span "Timesheet created" at bounding box center [817, 407] width 73 height 12
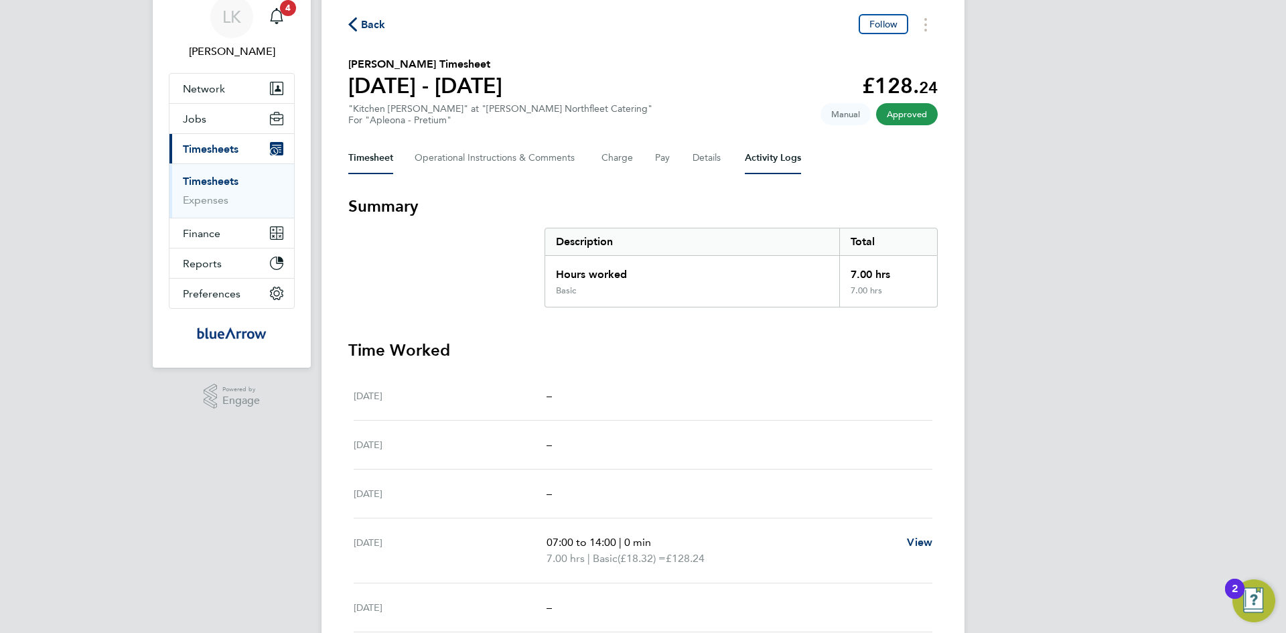
click at [750, 153] on Logs-tab "Activity Logs" at bounding box center [773, 158] width 56 height 32
